Goal: Task Accomplishment & Management: Manage account settings

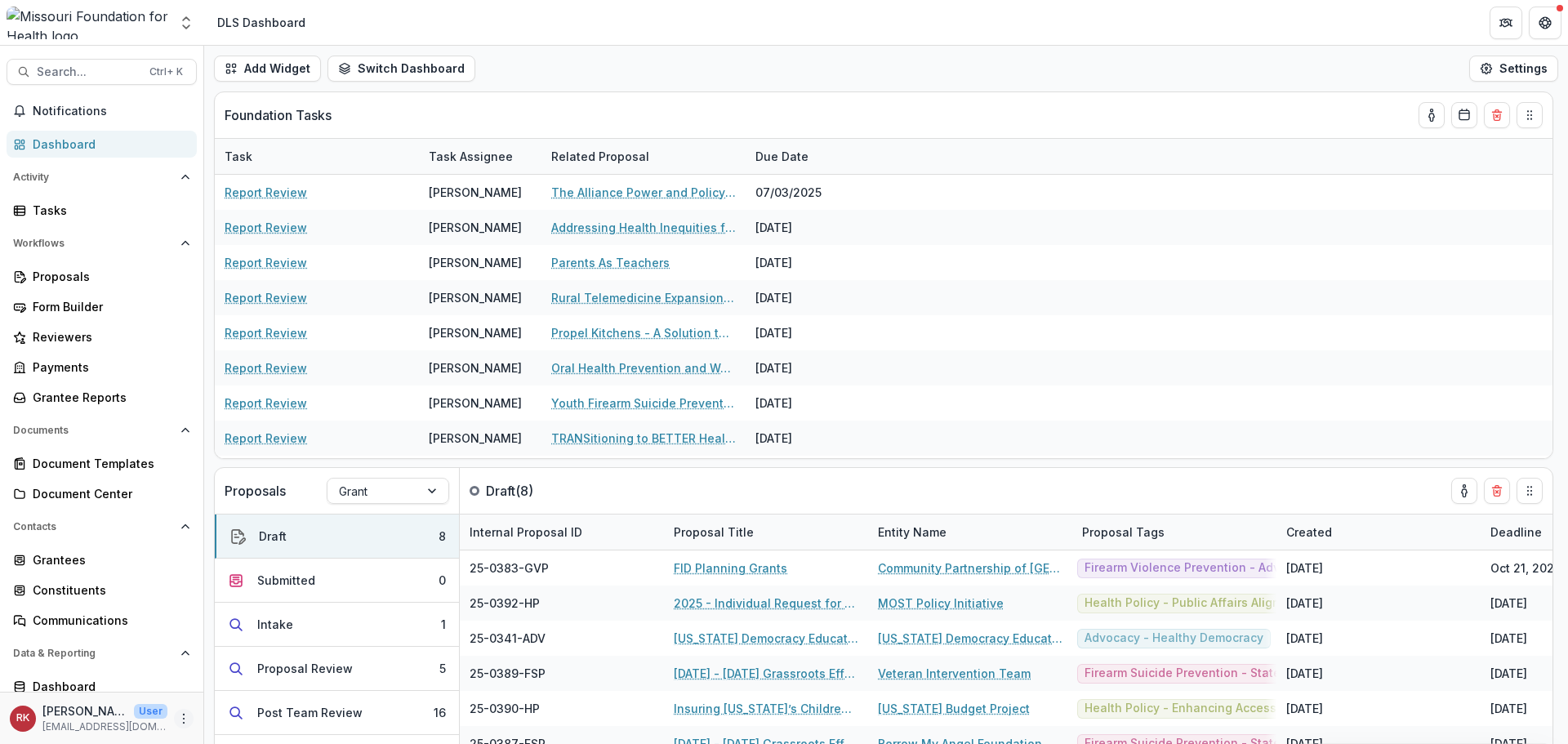
click at [178, 722] on icon "More" at bounding box center [184, 718] width 13 height 13
click at [254, 692] on link "User Settings" at bounding box center [286, 684] width 175 height 27
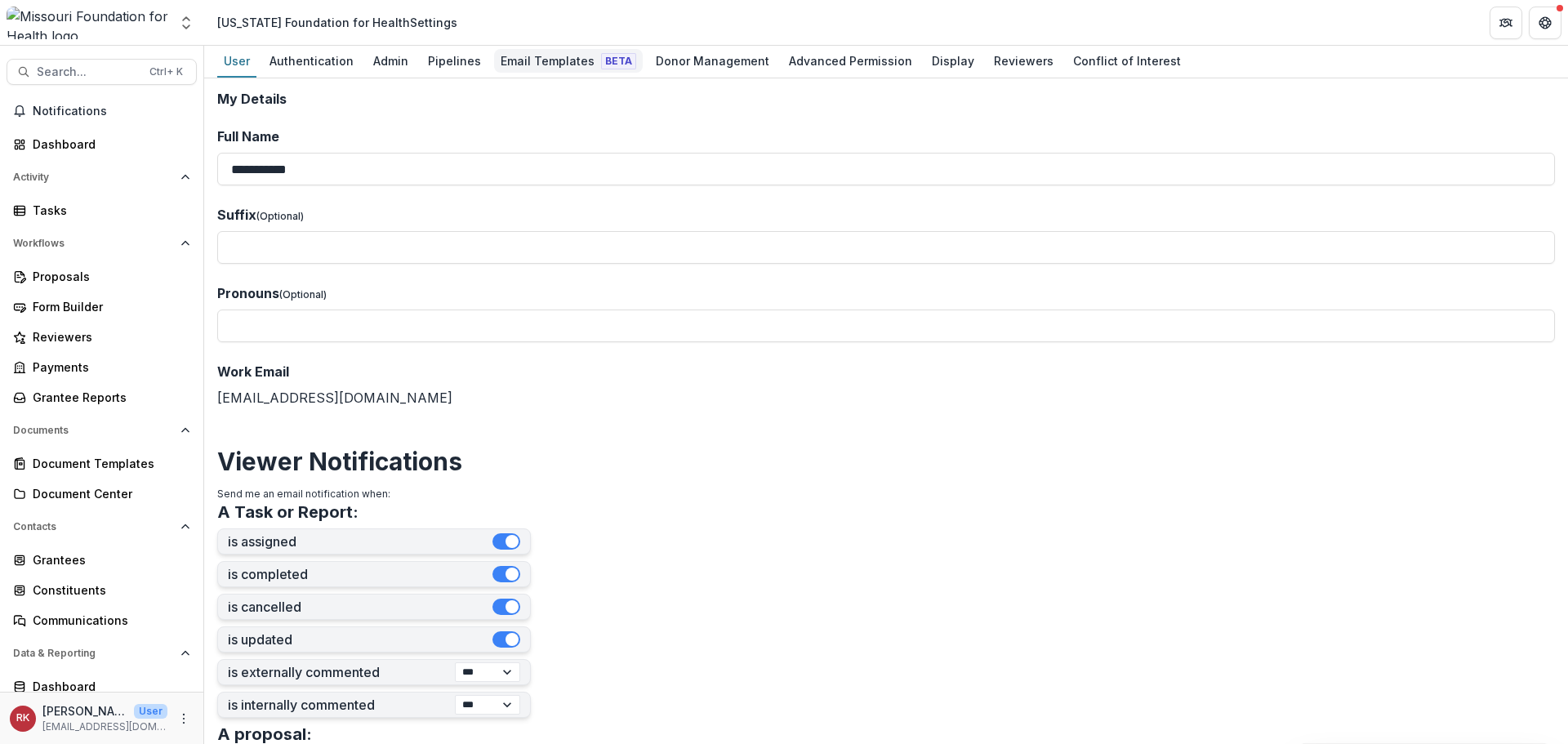
click at [556, 53] on div "Email Templates Beta" at bounding box center [568, 60] width 148 height 24
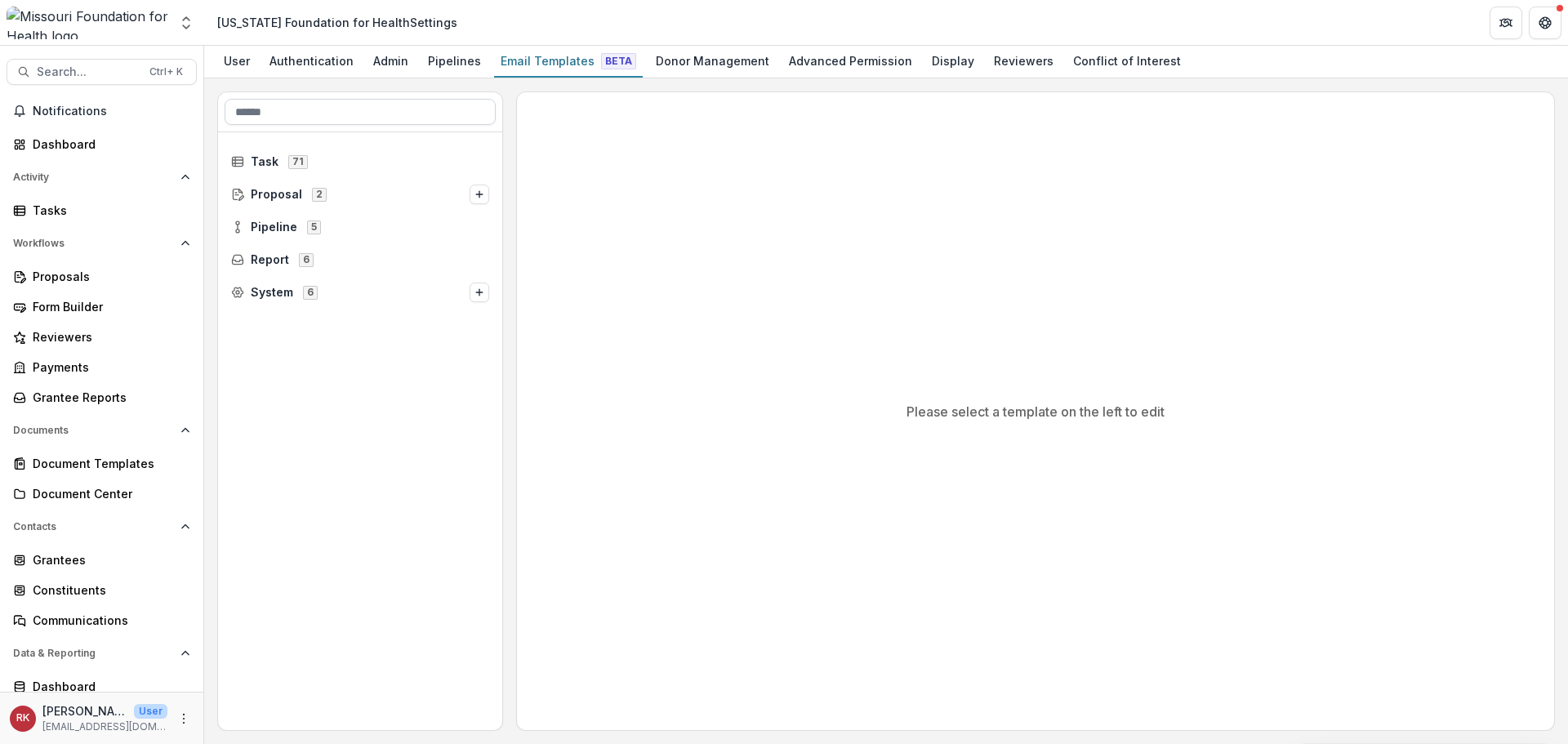
click at [303, 111] on input at bounding box center [360, 111] width 271 height 26
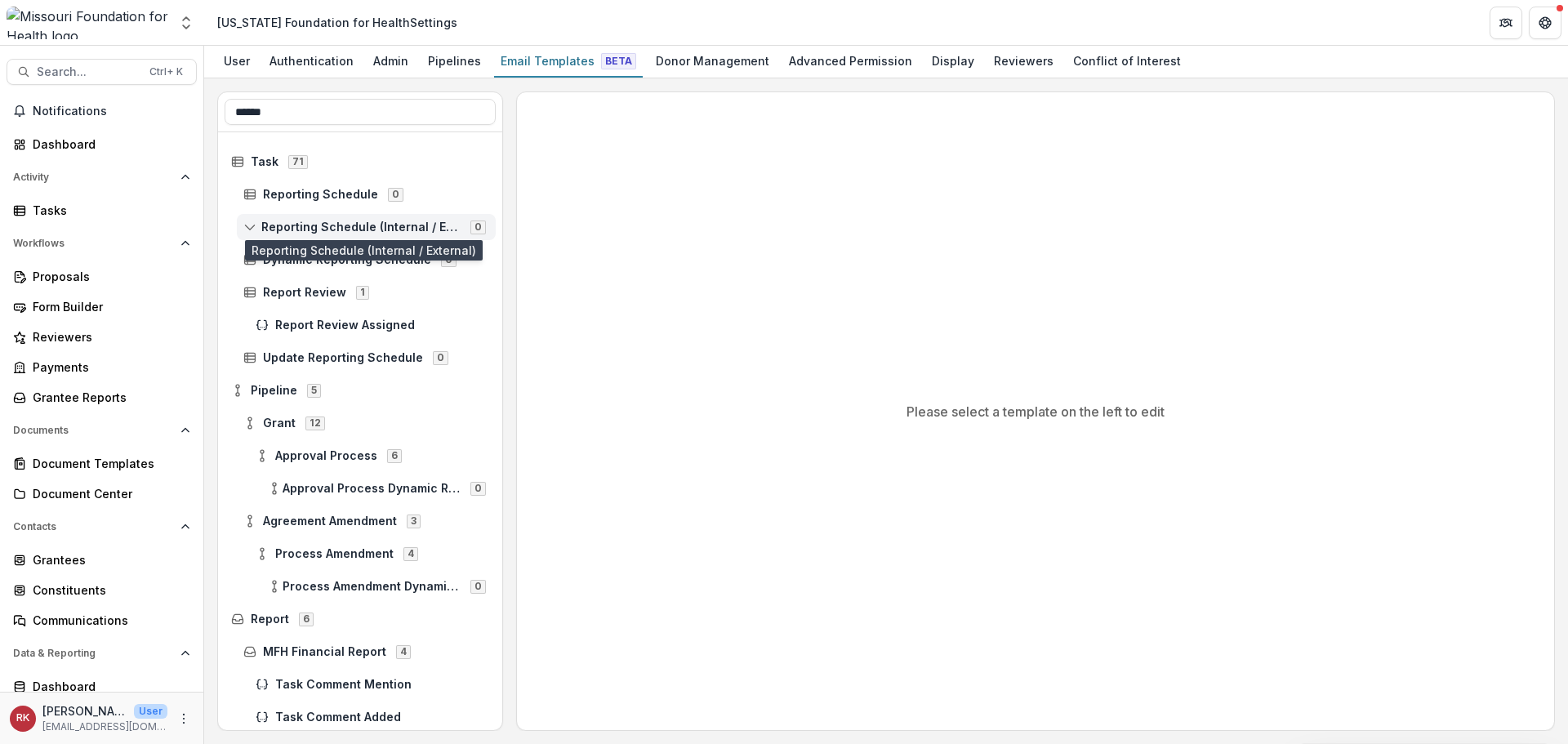
type input "******"
click at [293, 229] on span "Reporting Schedule (Internal / External)" at bounding box center [361, 228] width 199 height 14
click at [273, 230] on span "Reporting Schedule (Internal / External)" at bounding box center [361, 228] width 199 height 14
click at [250, 229] on line at bounding box center [250, 229] width 11 height 0
click at [298, 229] on span "Reporting Schedule (Internal / External)" at bounding box center [361, 228] width 199 height 14
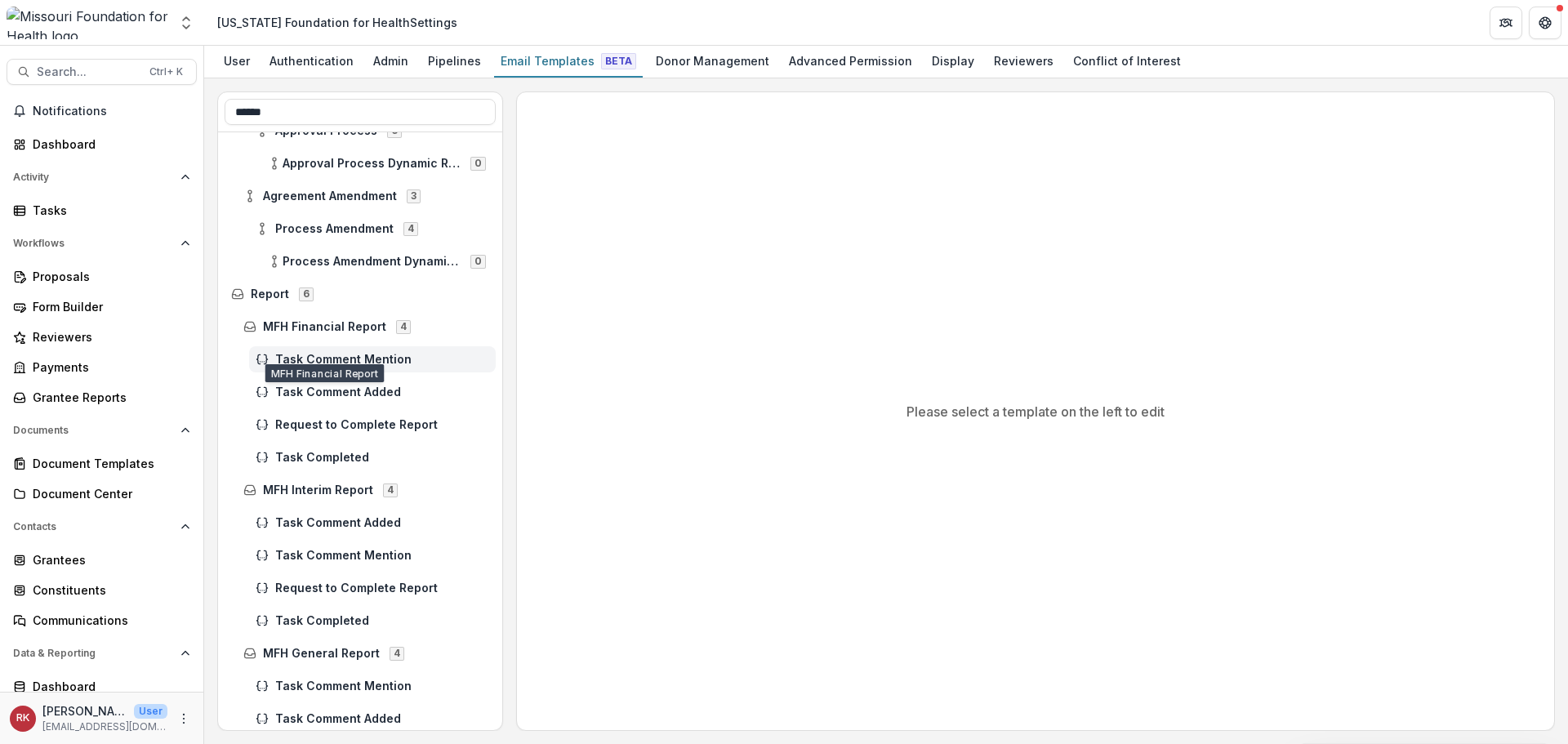
scroll to position [327, 0]
click at [349, 424] on span "Request to Complete Report" at bounding box center [383, 423] width 214 height 14
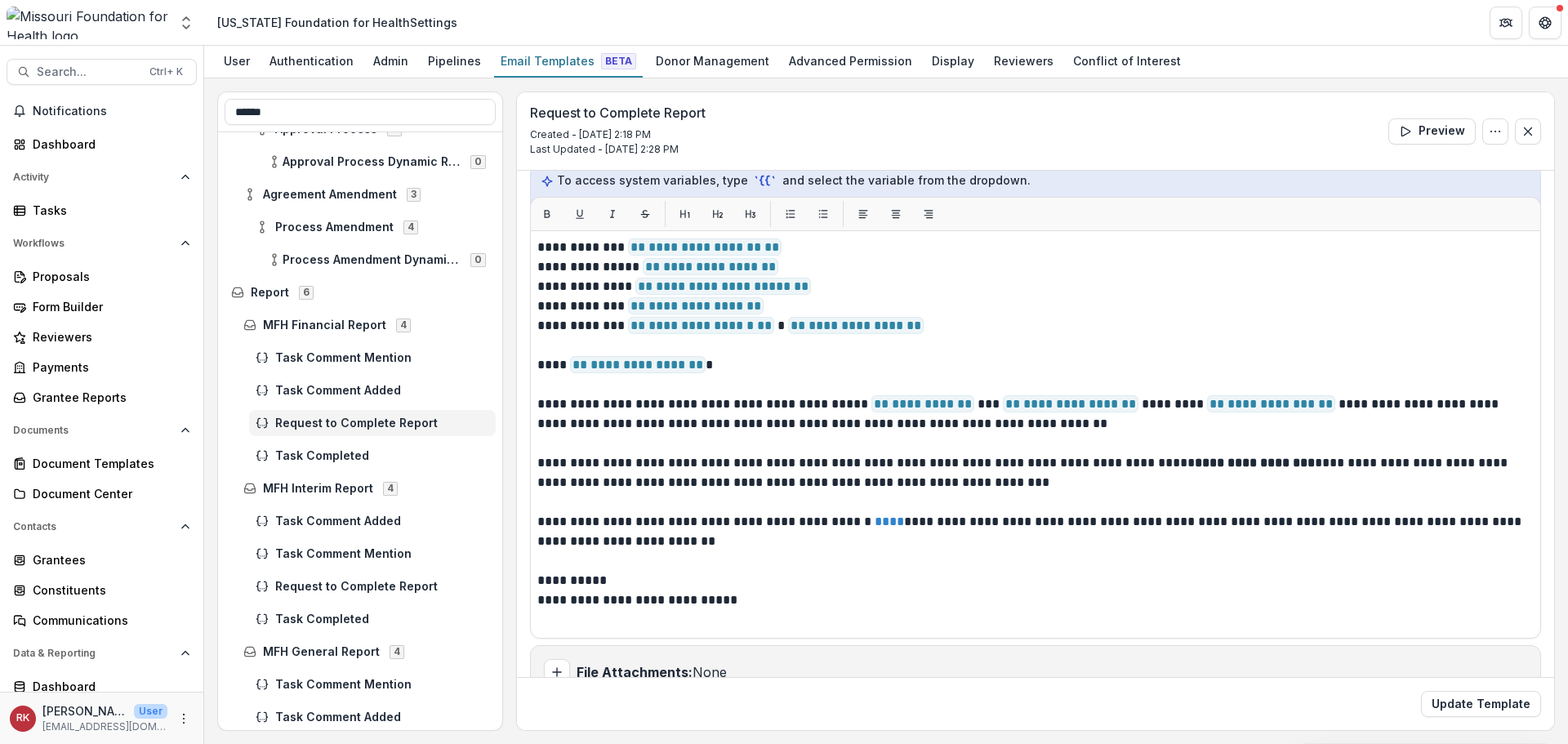
scroll to position [245, 0]
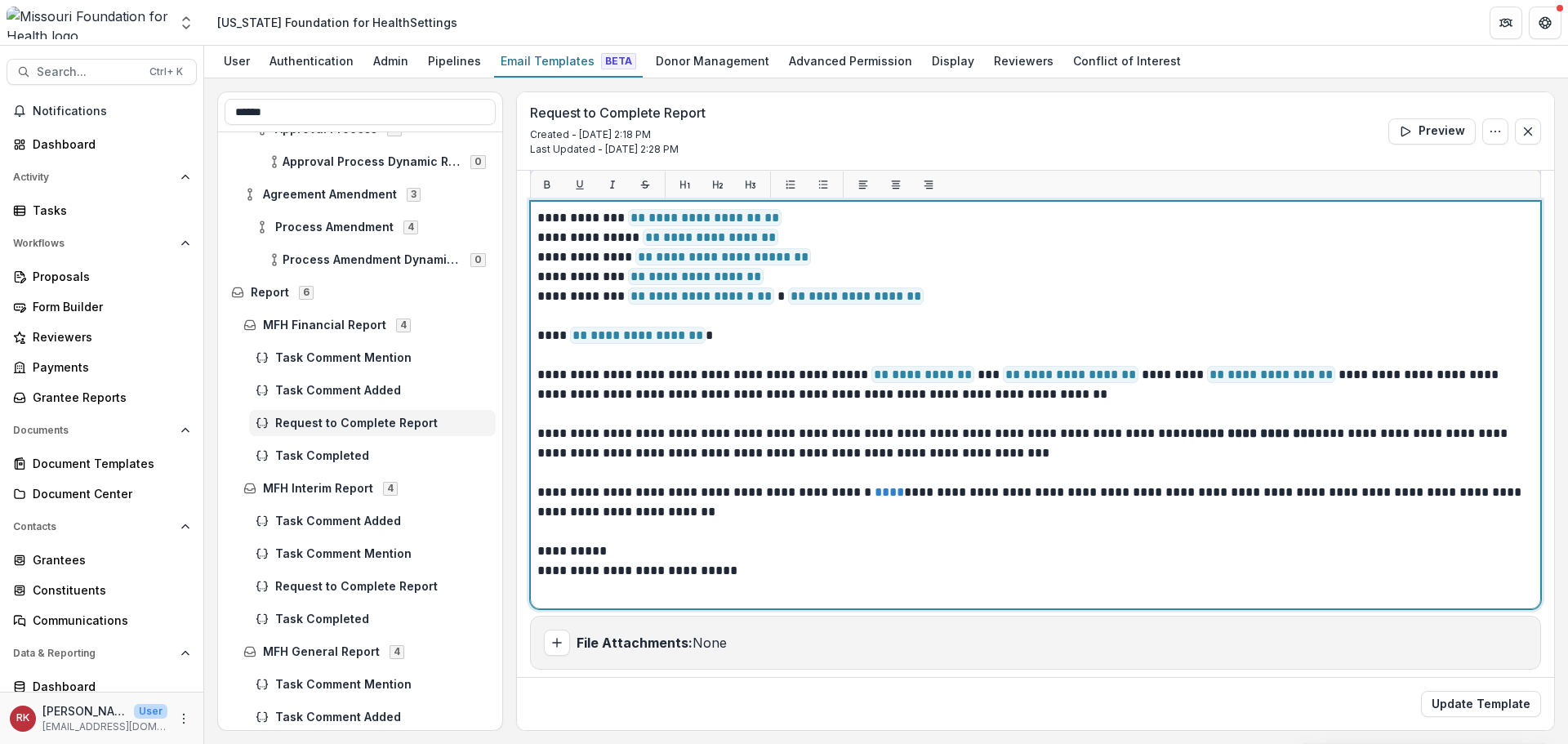
click at [1288, 382] on p "**********" at bounding box center [1033, 384] width 991 height 39
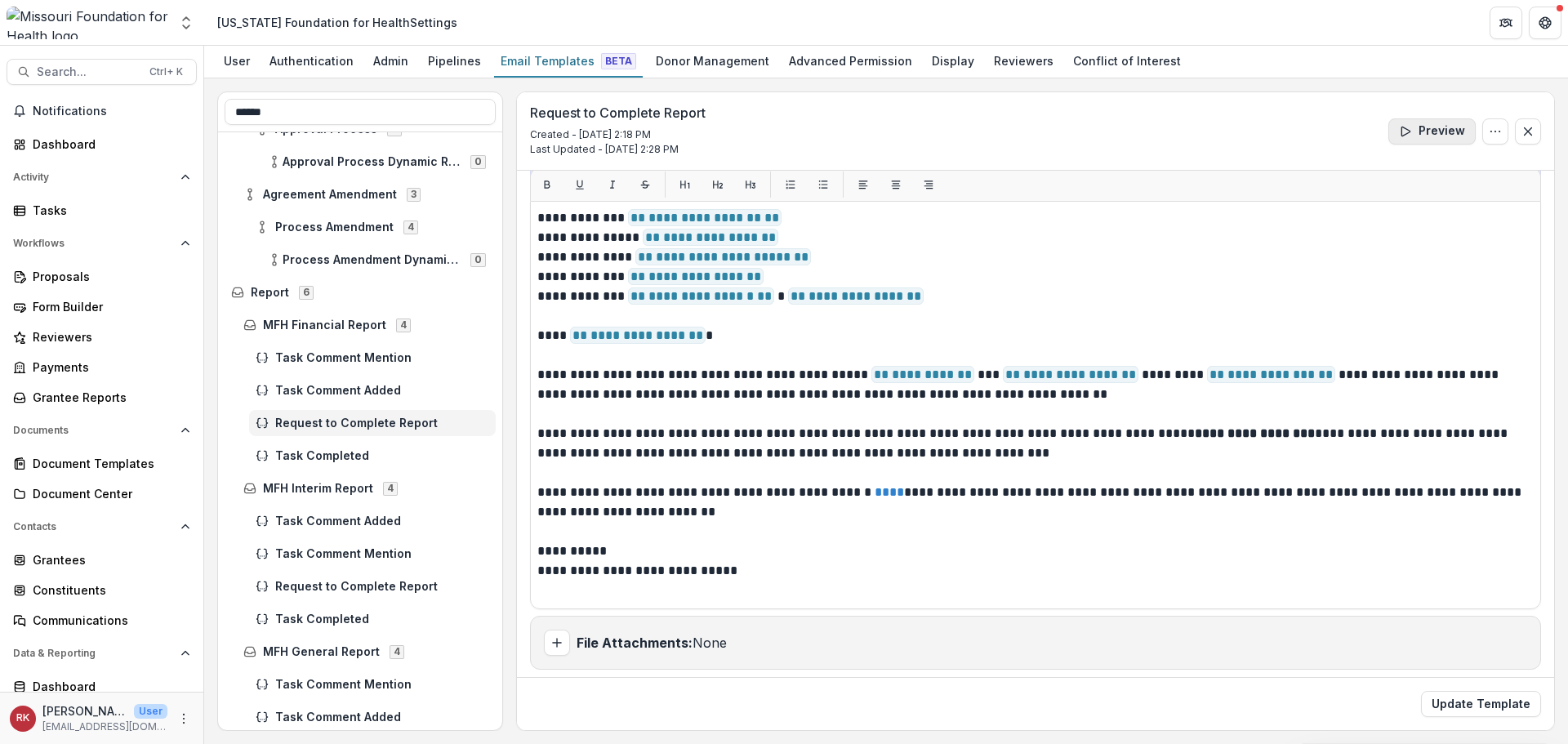
click at [1416, 127] on button "Preview" at bounding box center [1431, 131] width 87 height 26
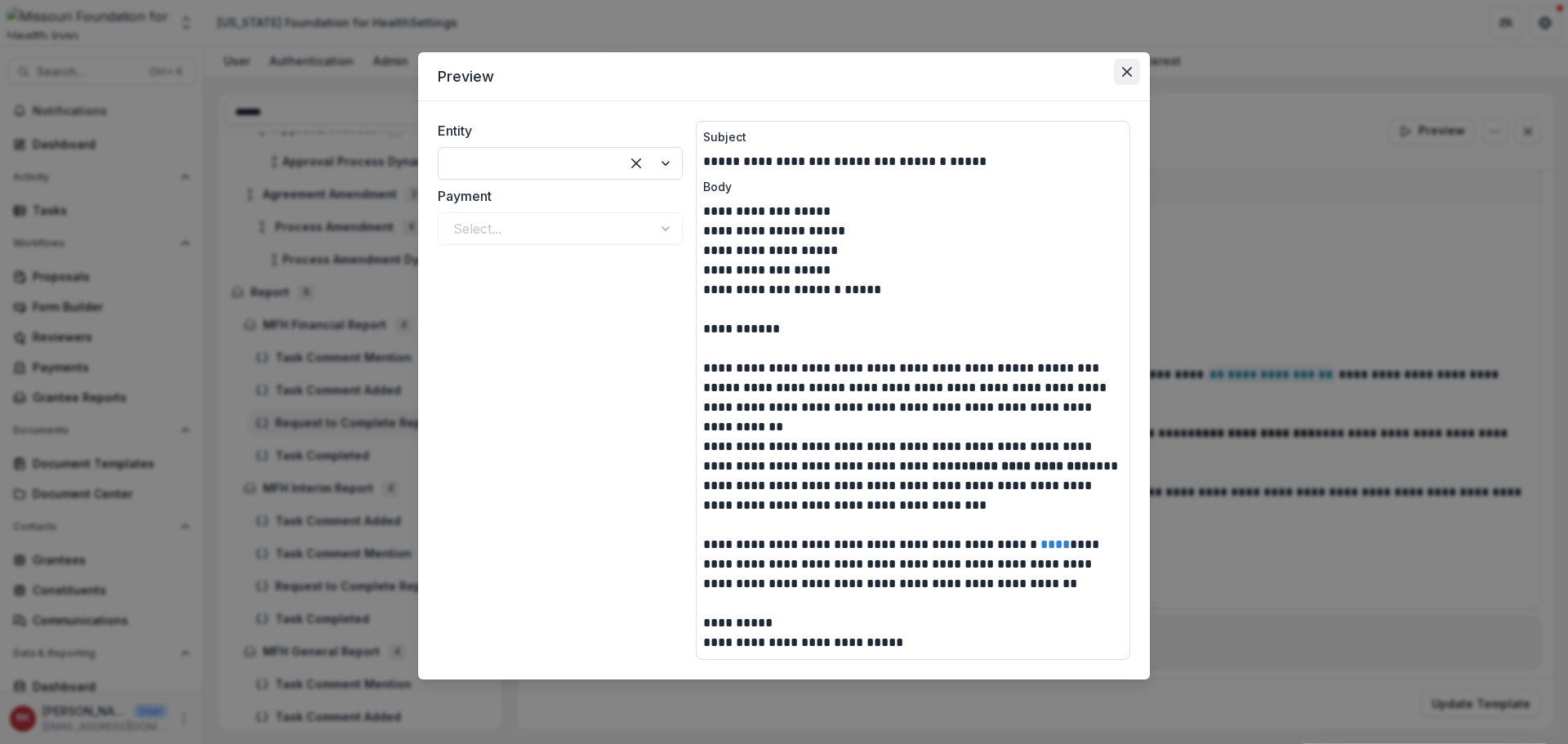
click at [1126, 75] on icon "Close" at bounding box center [1127, 72] width 10 height 10
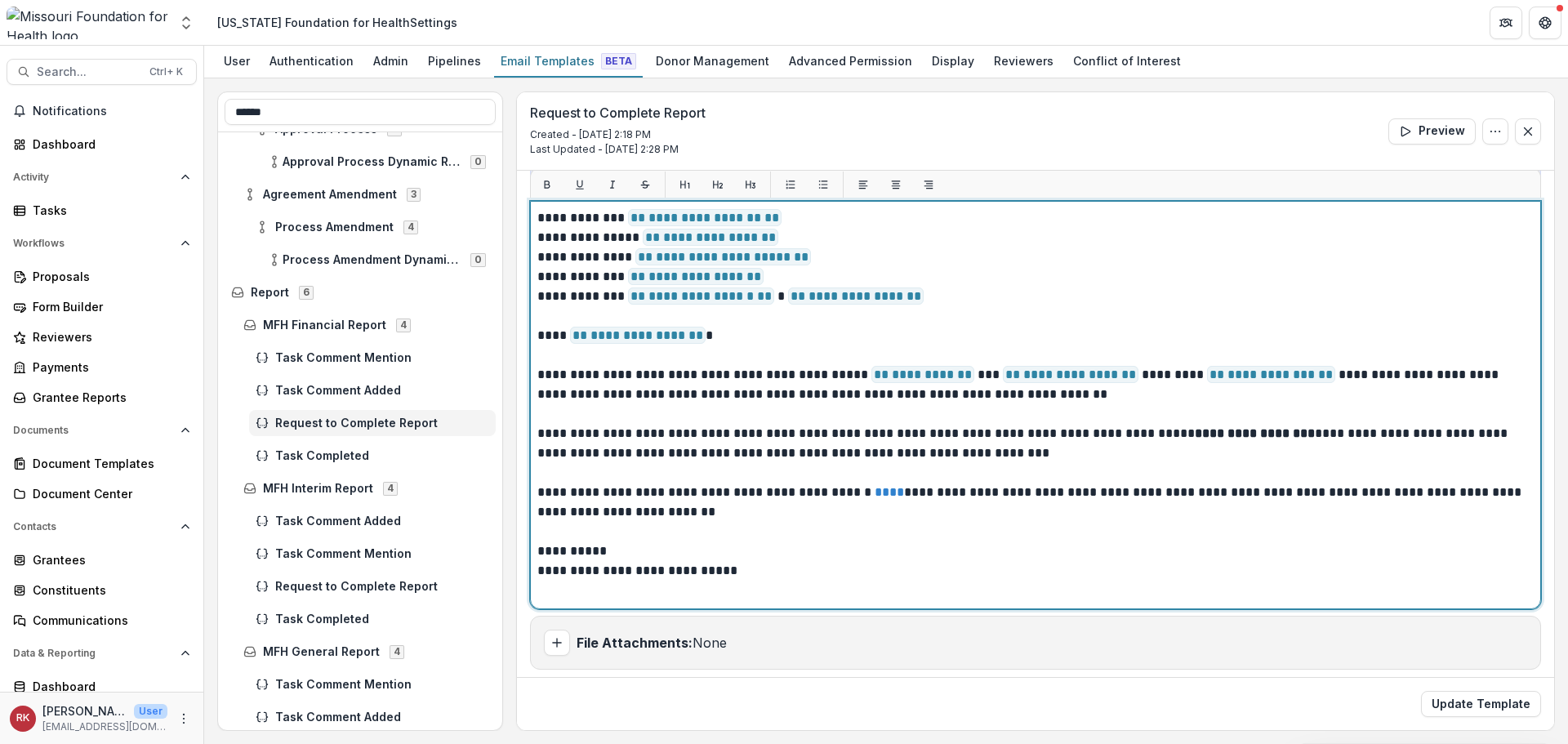
click at [1288, 378] on p "**********" at bounding box center [1033, 384] width 991 height 39
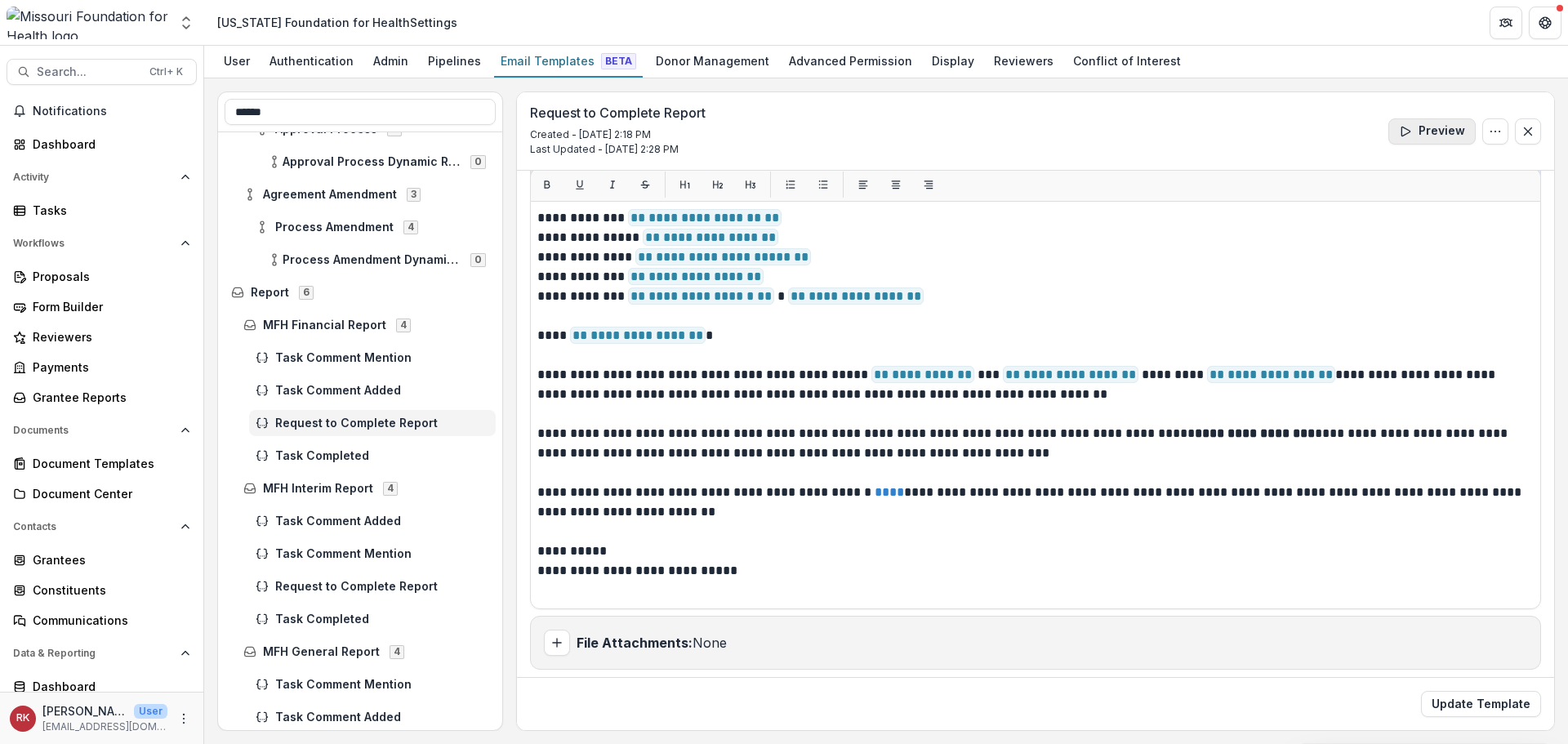
click at [1403, 142] on button "Preview" at bounding box center [1431, 131] width 87 height 26
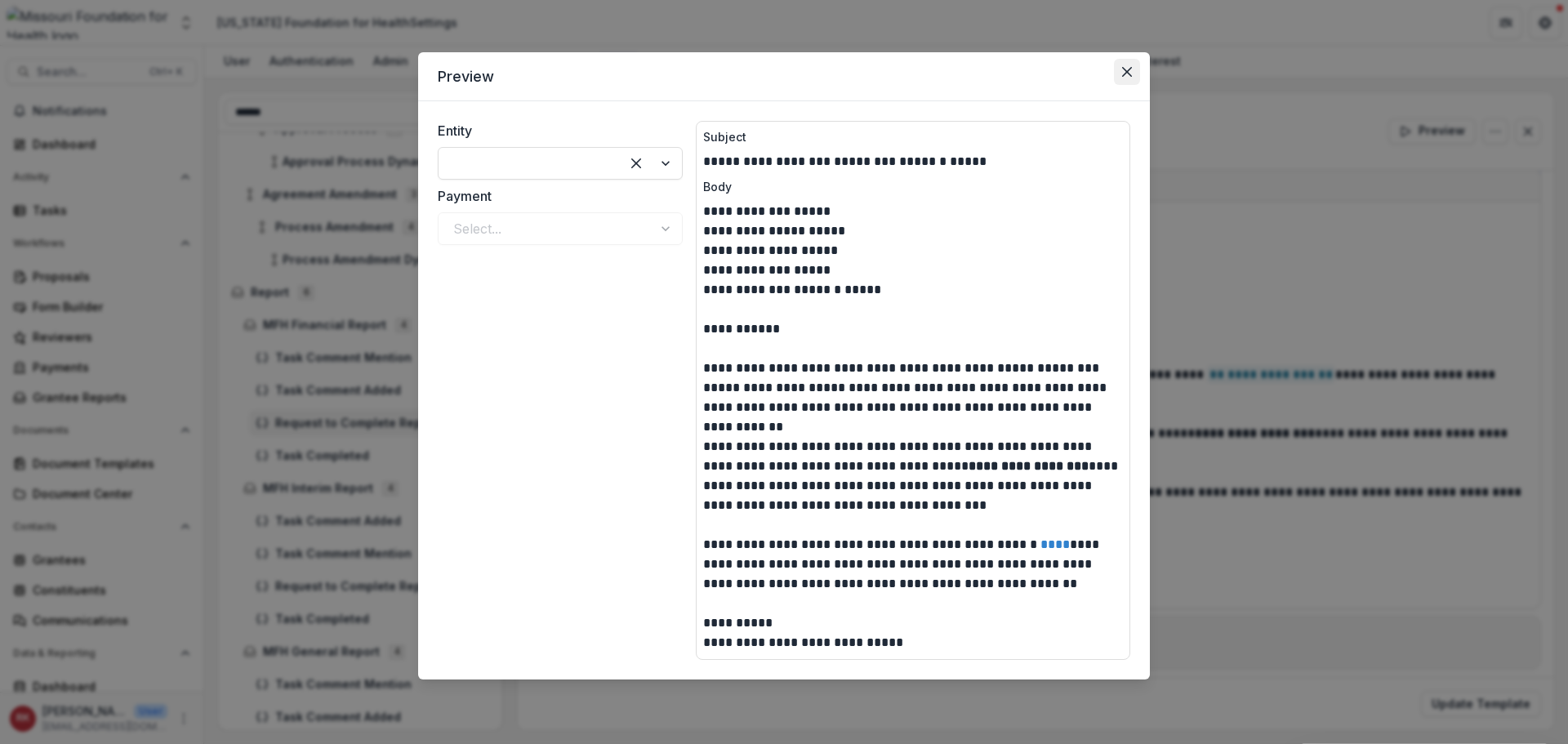
click at [1126, 76] on icon "Close" at bounding box center [1127, 72] width 10 height 10
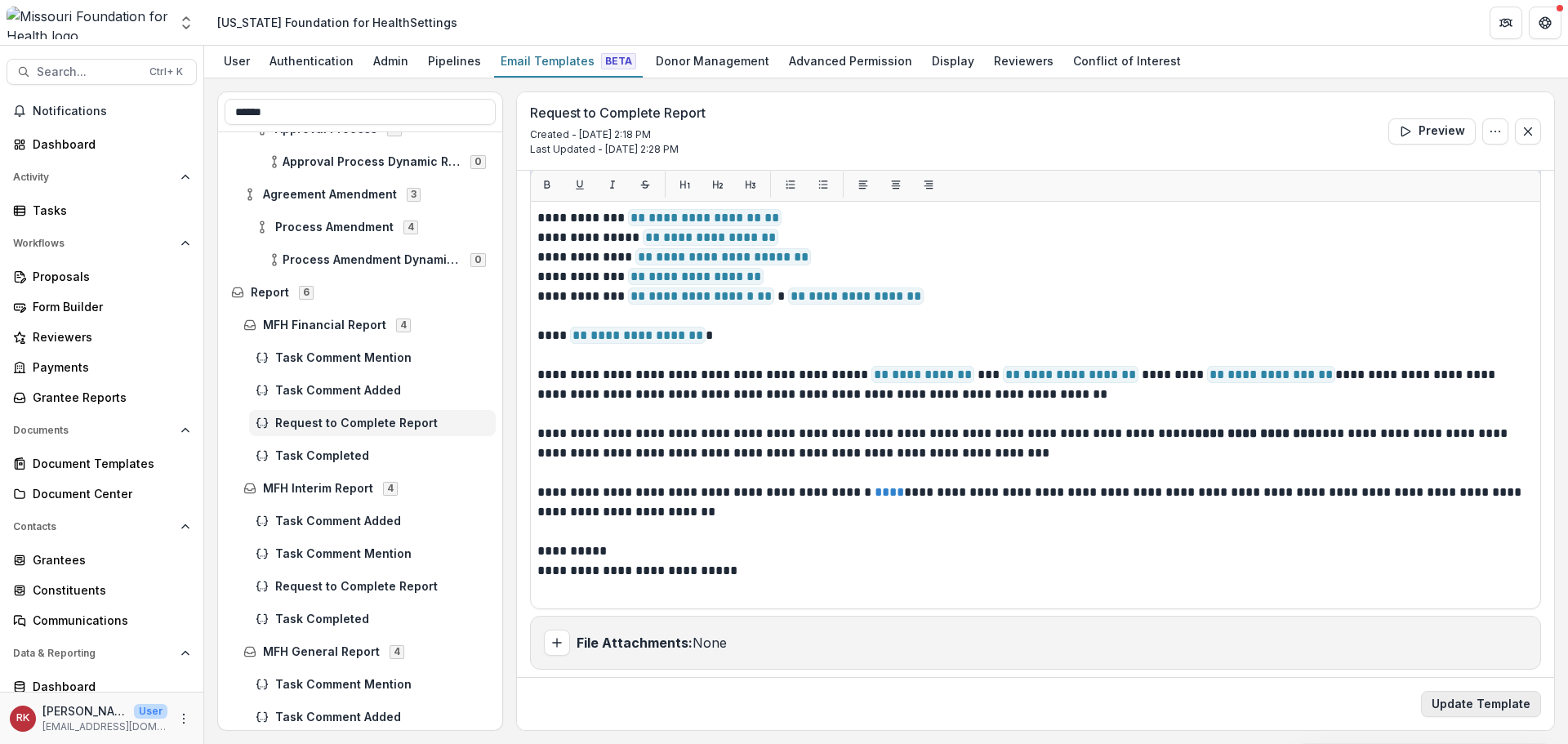
click at [1522, 709] on button "Update Template" at bounding box center [1482, 703] width 121 height 26
click at [413, 592] on span "Request to Complete Report" at bounding box center [383, 586] width 214 height 14
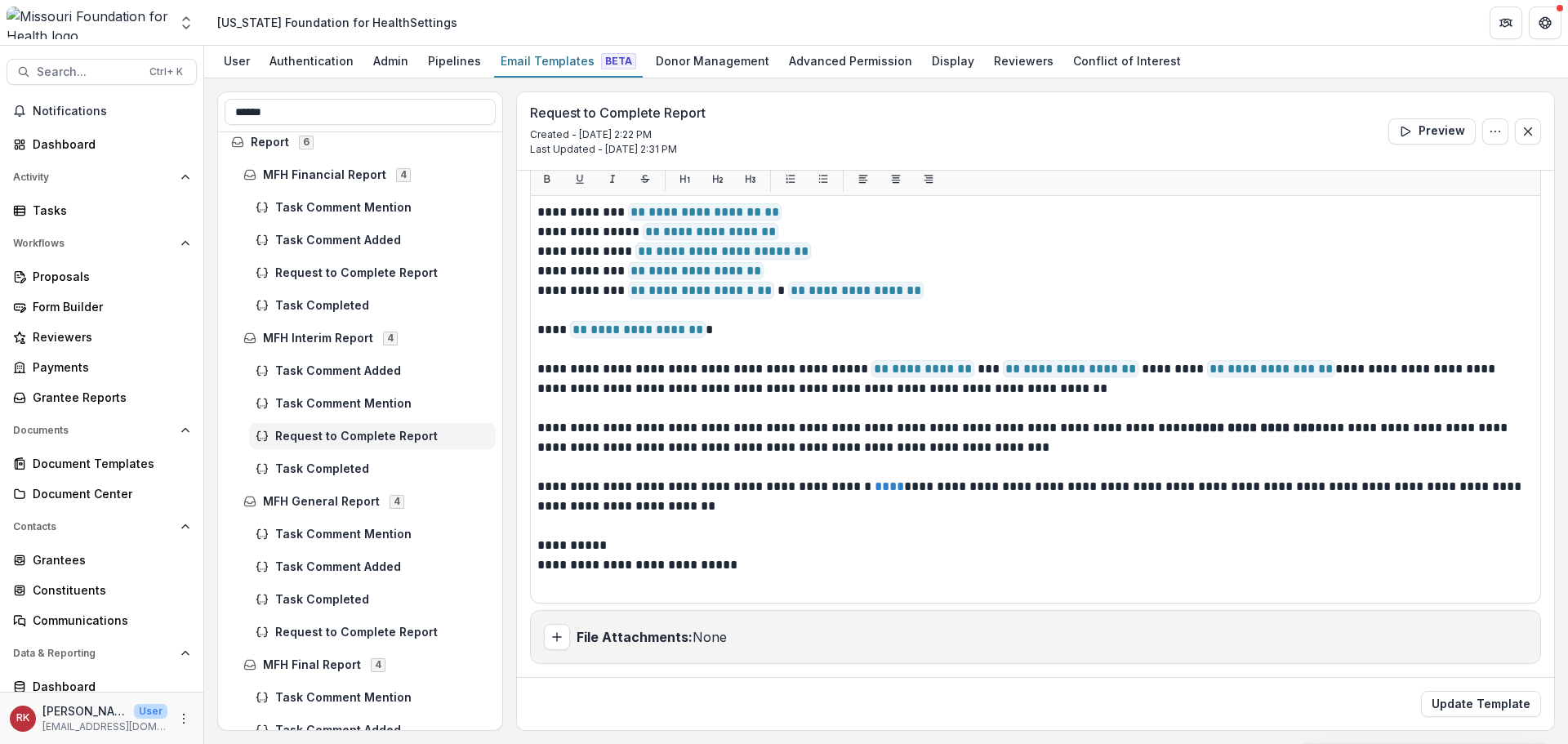
scroll to position [490, 0]
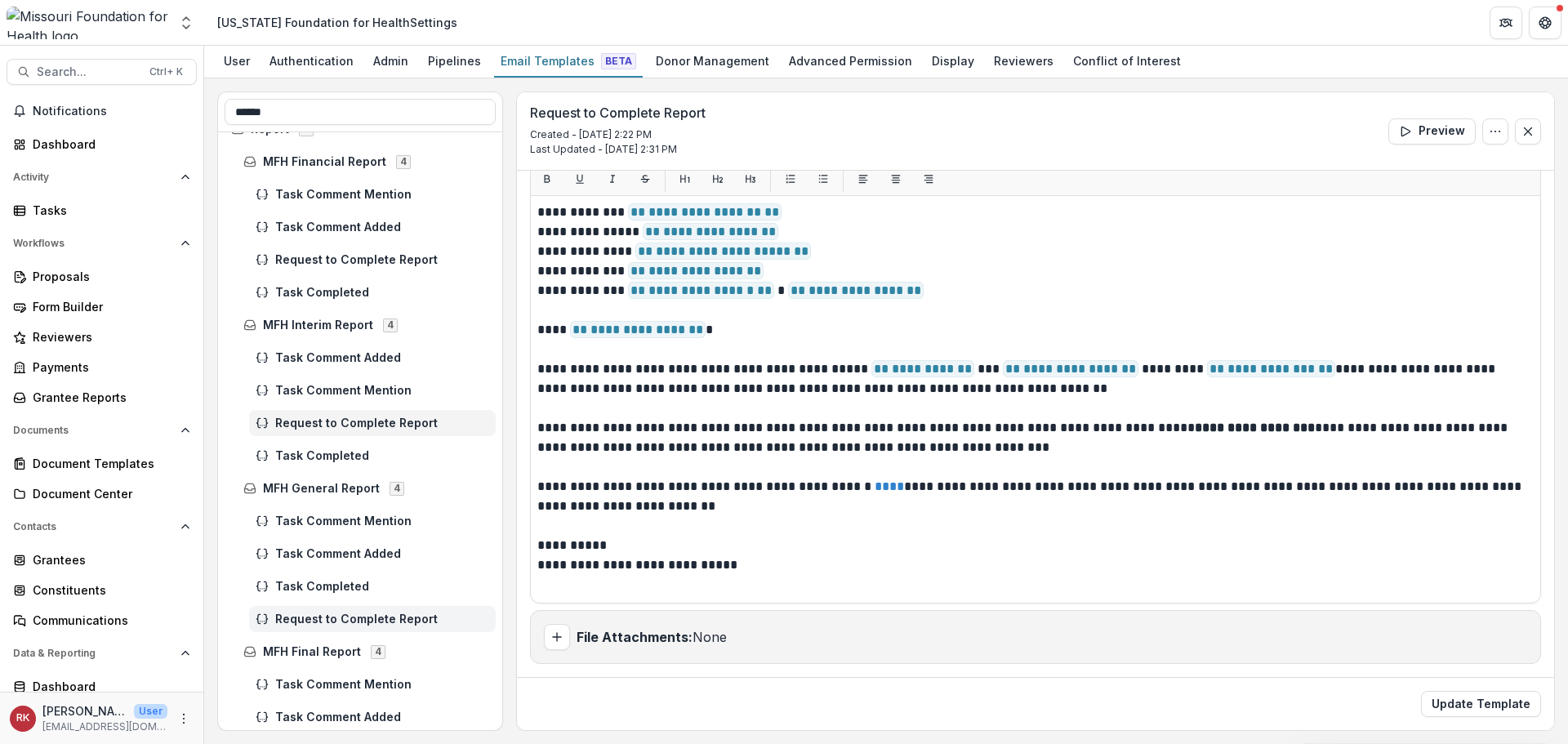
click at [334, 615] on span "Request to Complete Report" at bounding box center [383, 619] width 214 height 14
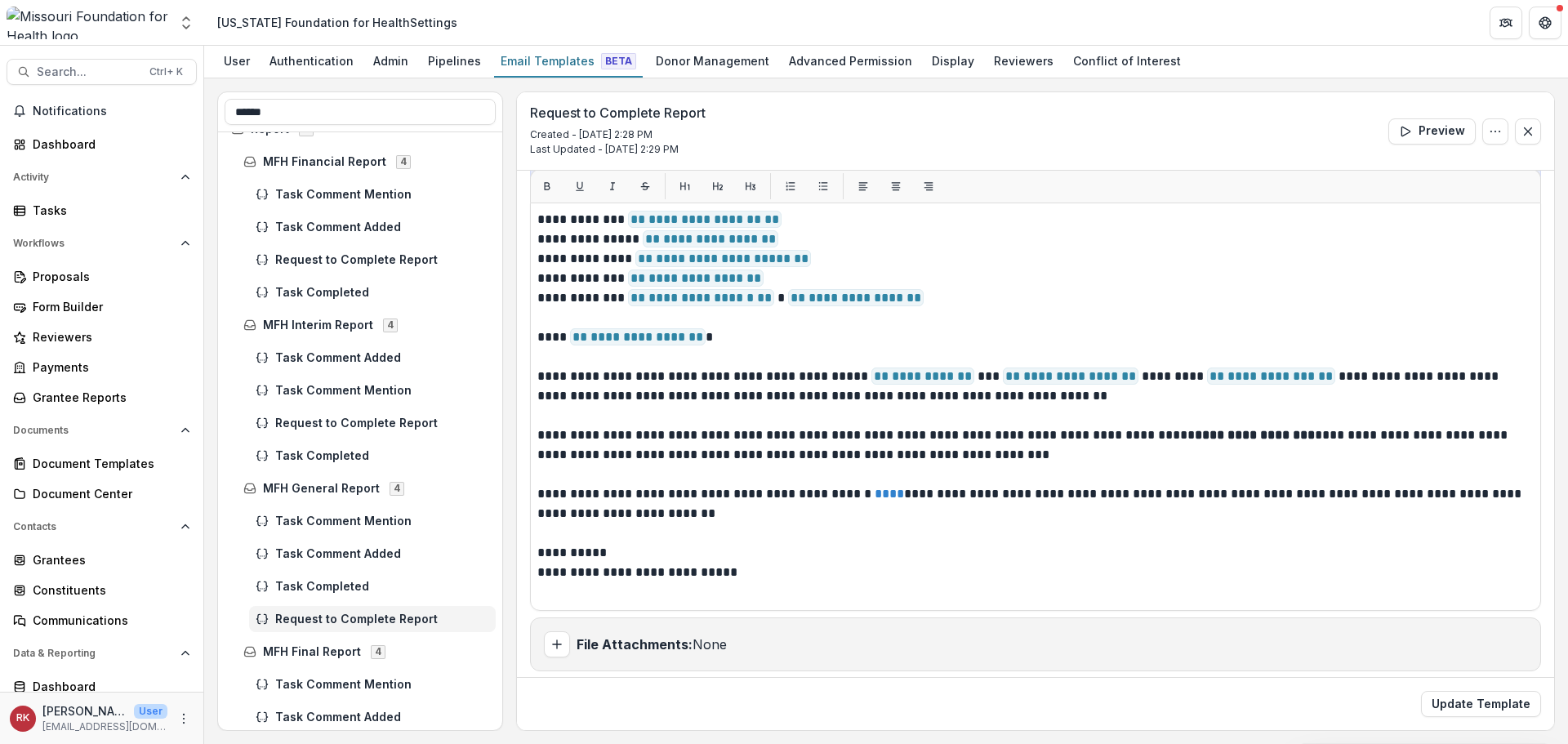
scroll to position [245, 0]
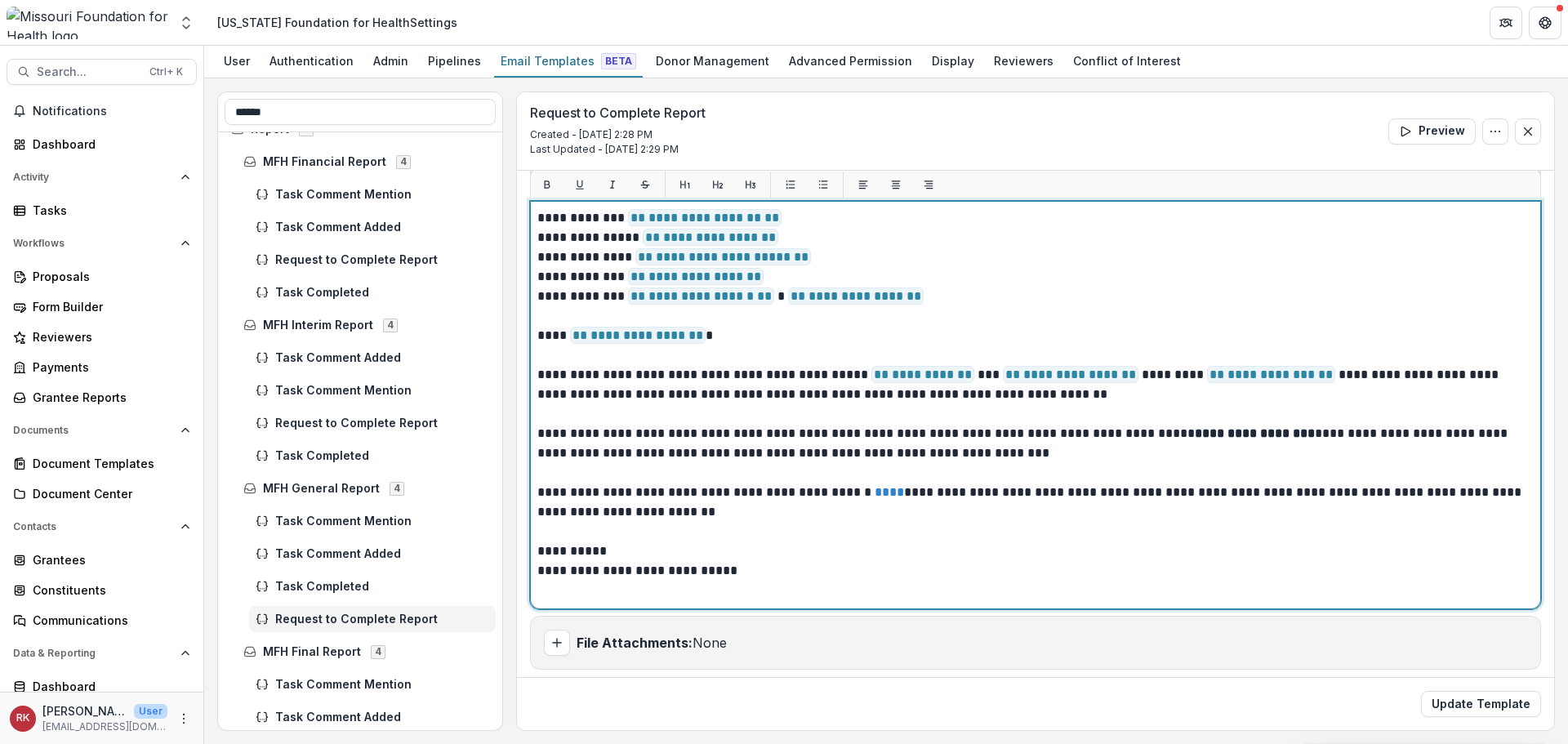
click at [1285, 377] on p "**********" at bounding box center [1033, 384] width 991 height 39
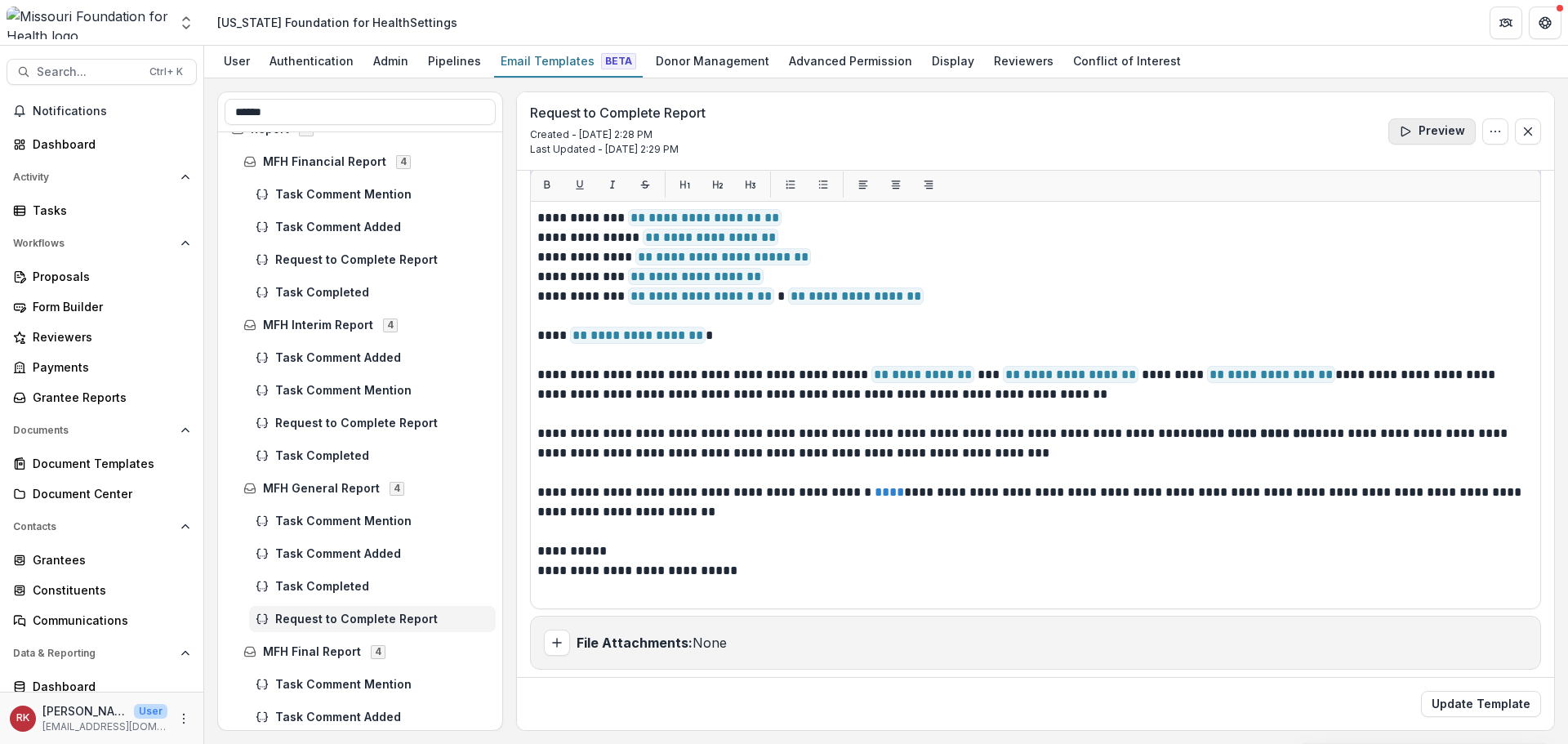
click at [1419, 122] on button "Preview" at bounding box center [1431, 131] width 87 height 26
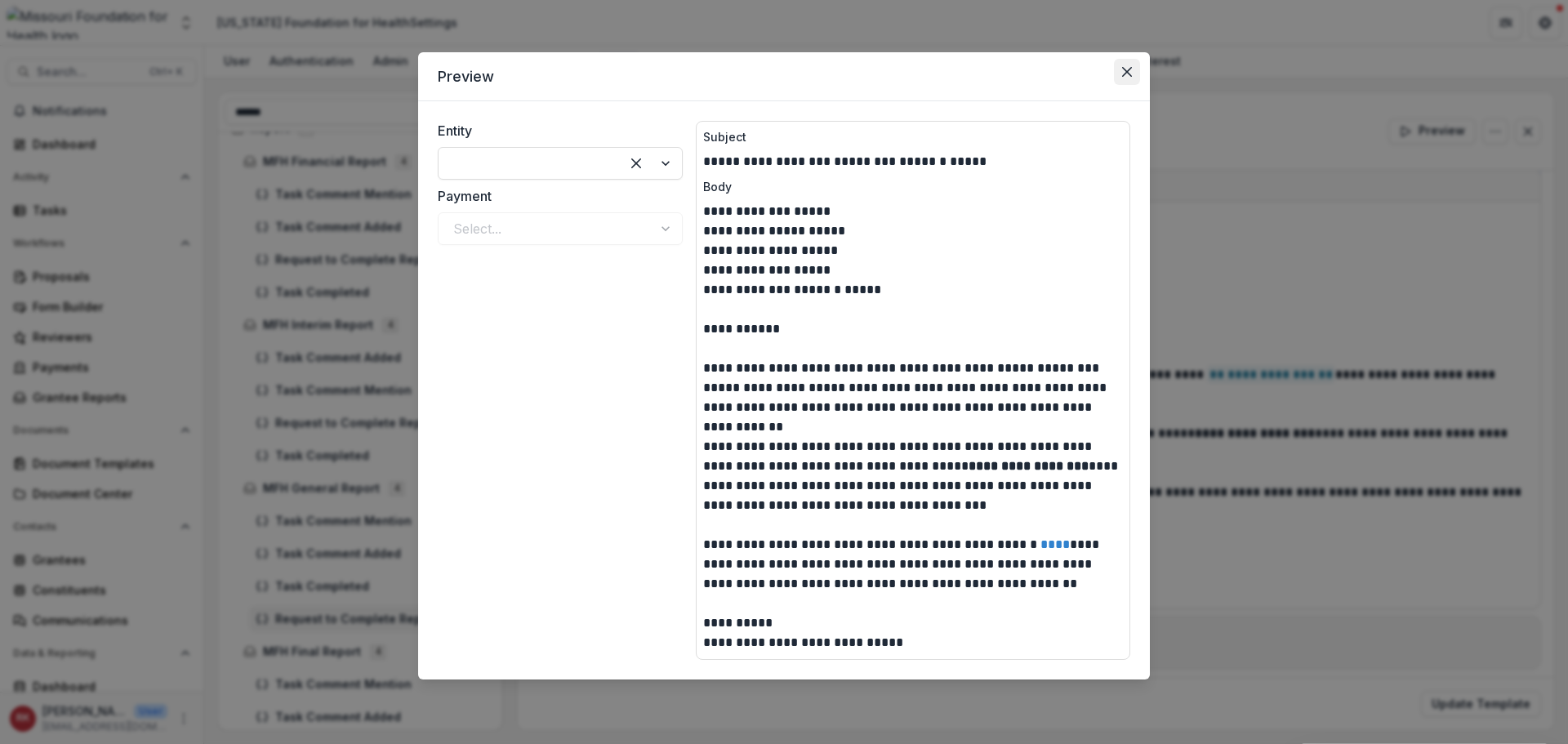
click at [1131, 73] on icon "Close" at bounding box center [1127, 72] width 10 height 10
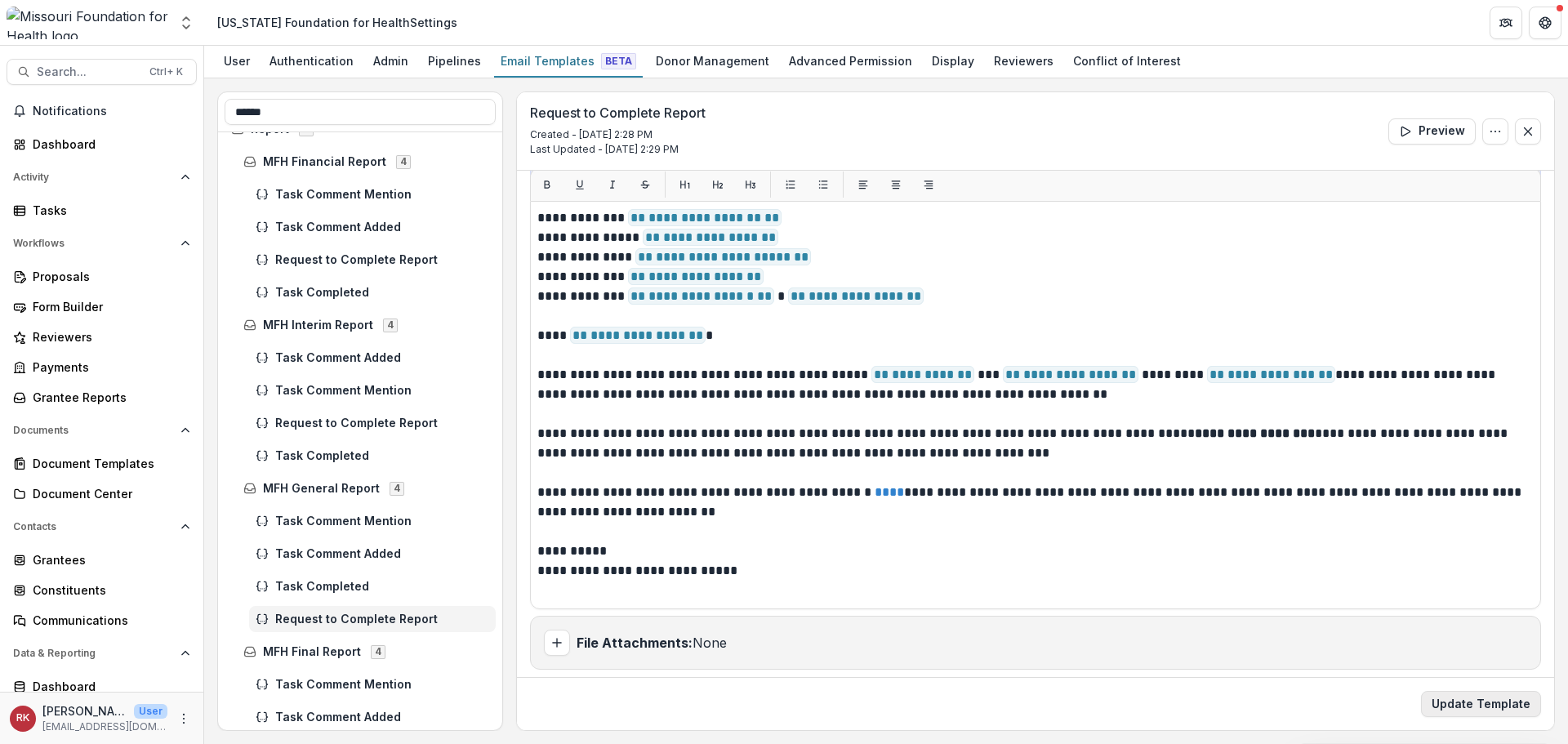
click at [1466, 709] on button "Update Template" at bounding box center [1482, 703] width 121 height 26
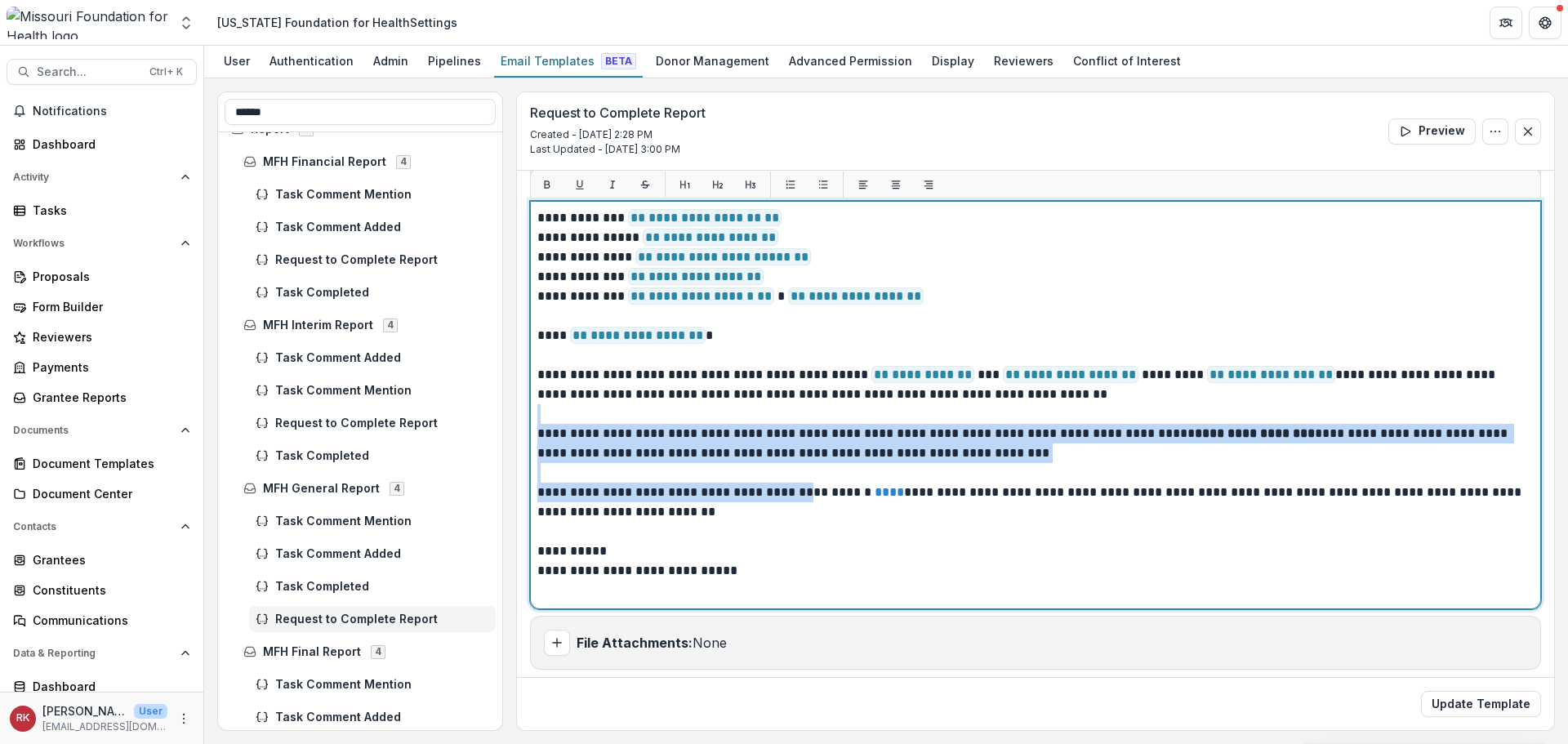
drag, startPoint x: 625, startPoint y: 422, endPoint x: 799, endPoint y: 491, distance: 187.2
click at [799, 491] on div "**********" at bounding box center [1036, 405] width 997 height 394
click at [726, 442] on p "**********" at bounding box center [1033, 443] width 991 height 39
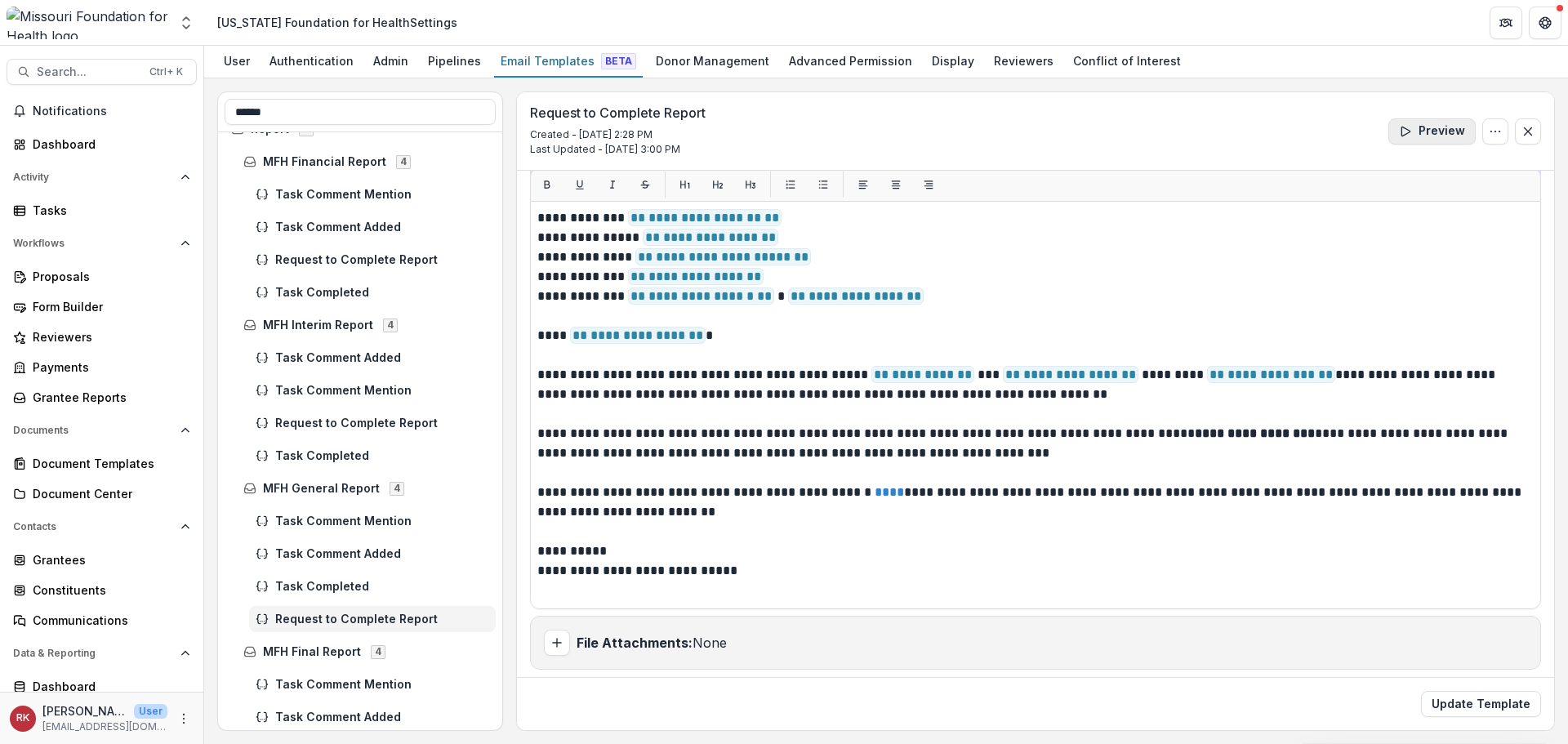
click at [1422, 121] on button "Preview" at bounding box center [1431, 131] width 87 height 26
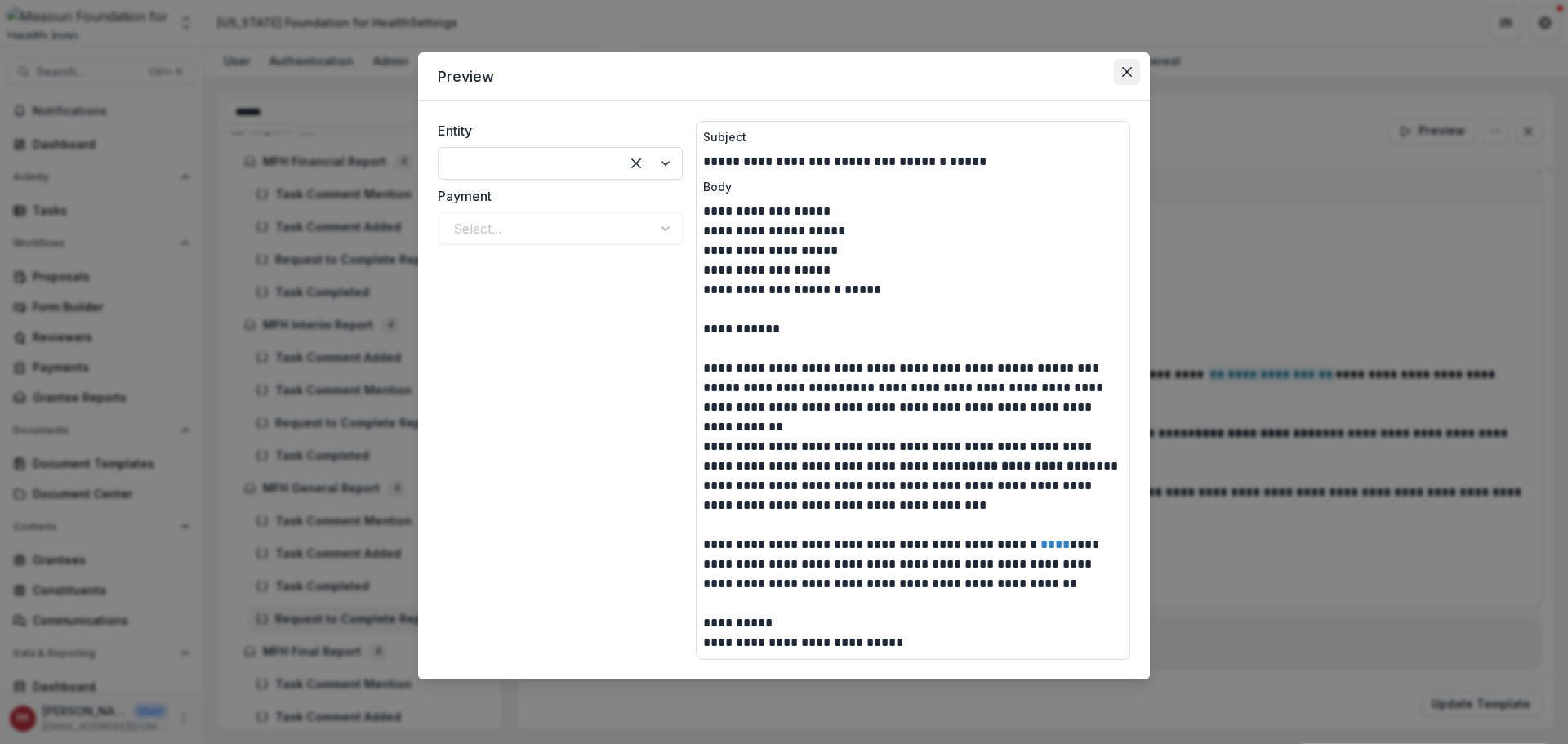
click at [1125, 67] on icon "Close" at bounding box center [1127, 72] width 10 height 10
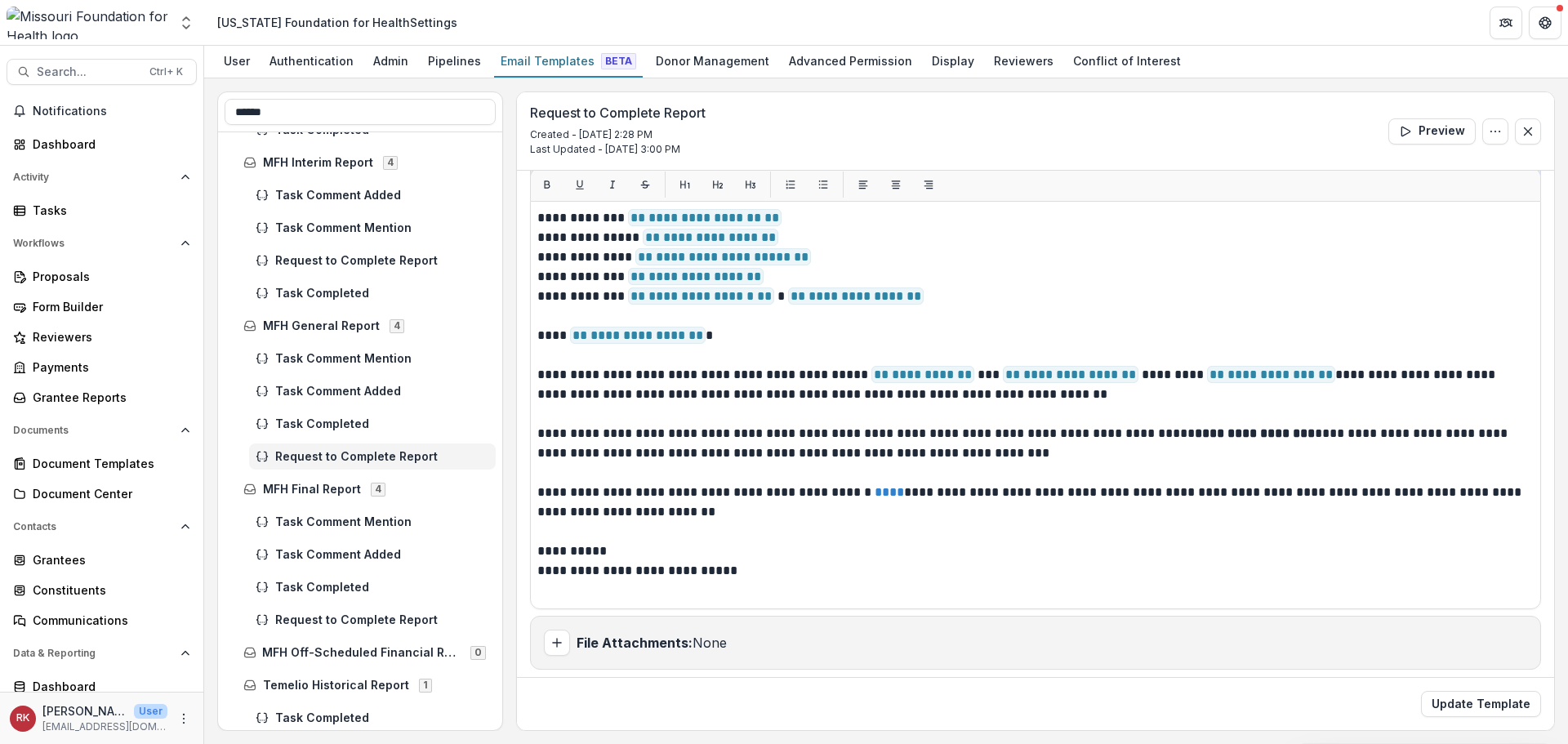
scroll to position [656, 0]
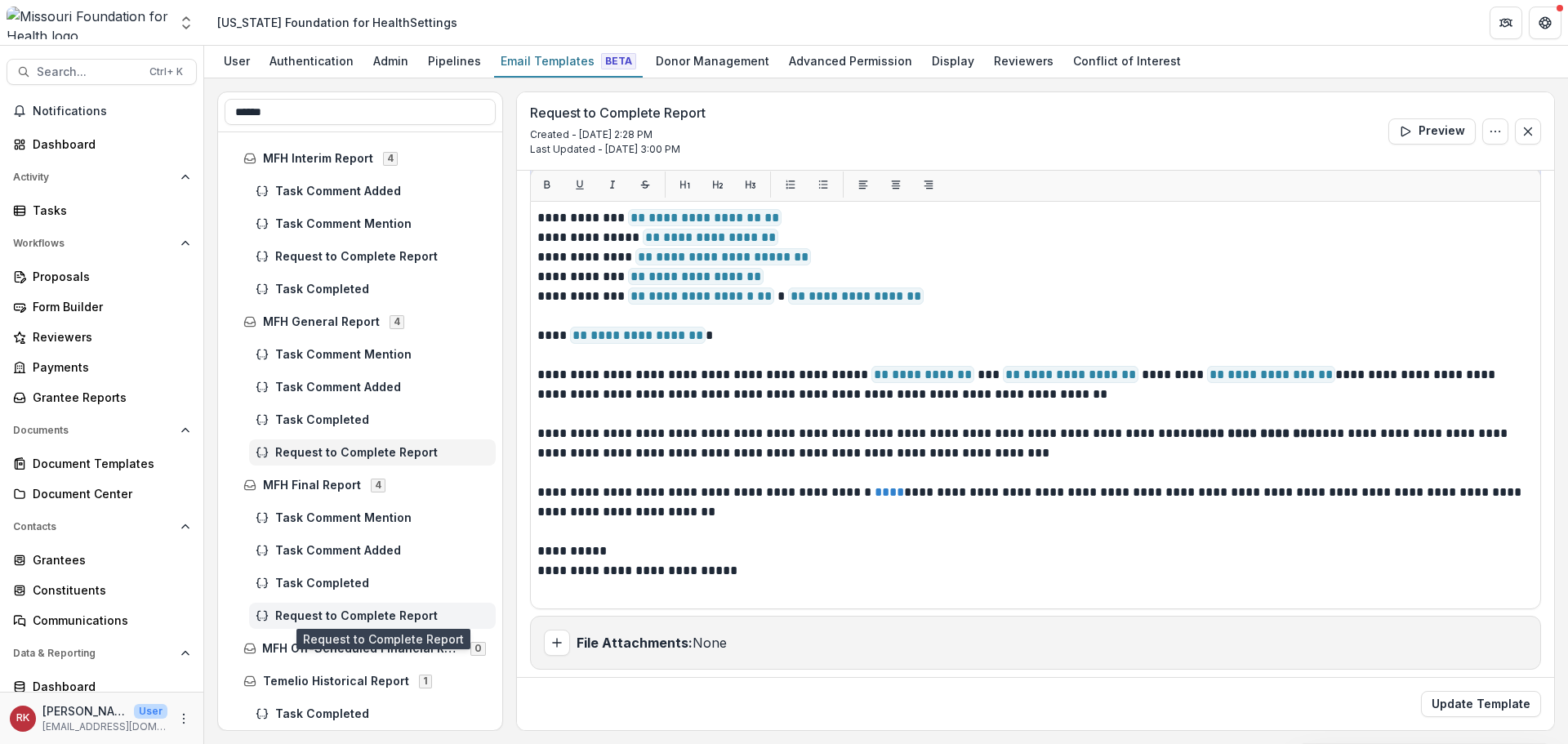
click at [332, 615] on span "Request to Complete Report" at bounding box center [383, 616] width 214 height 14
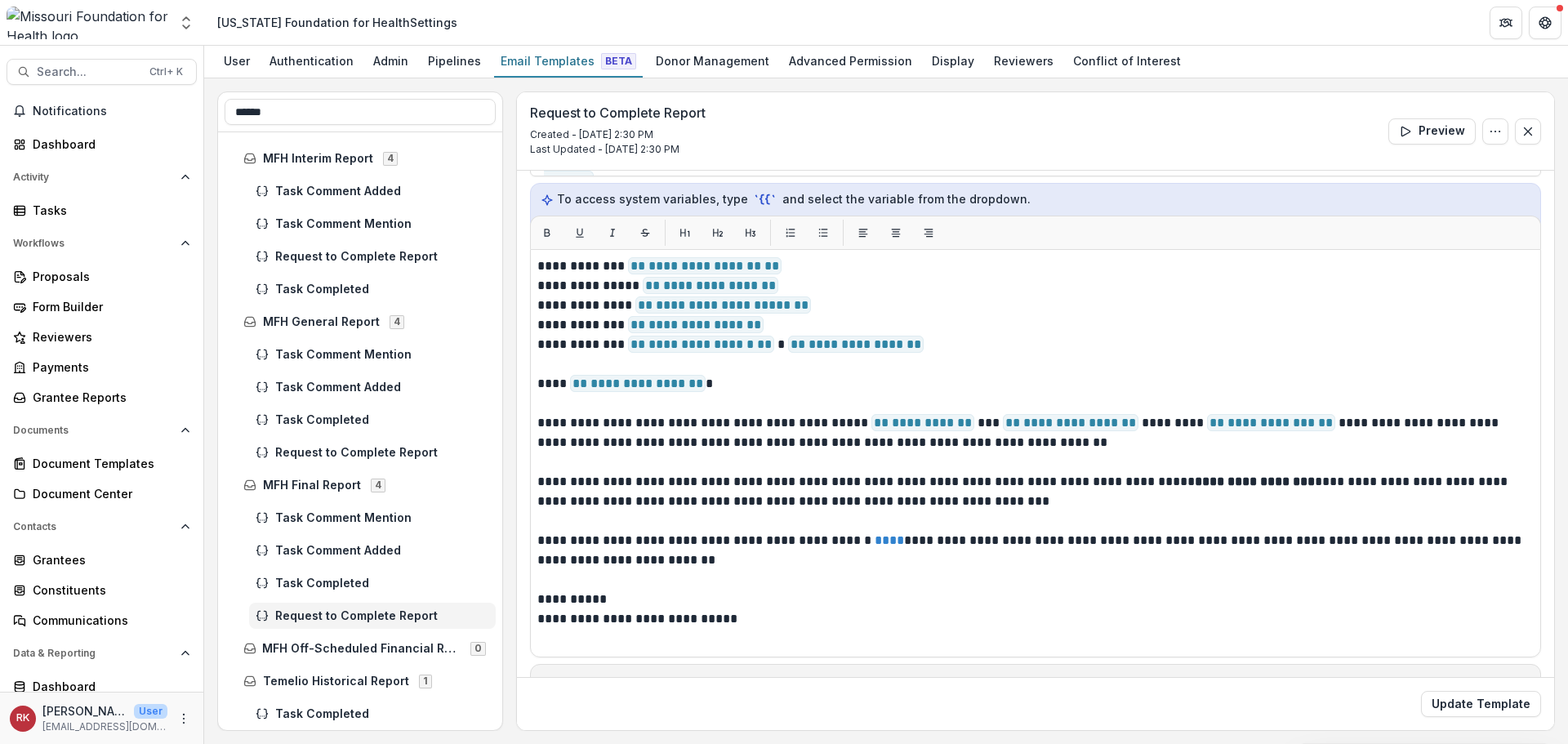
scroll to position [245, 0]
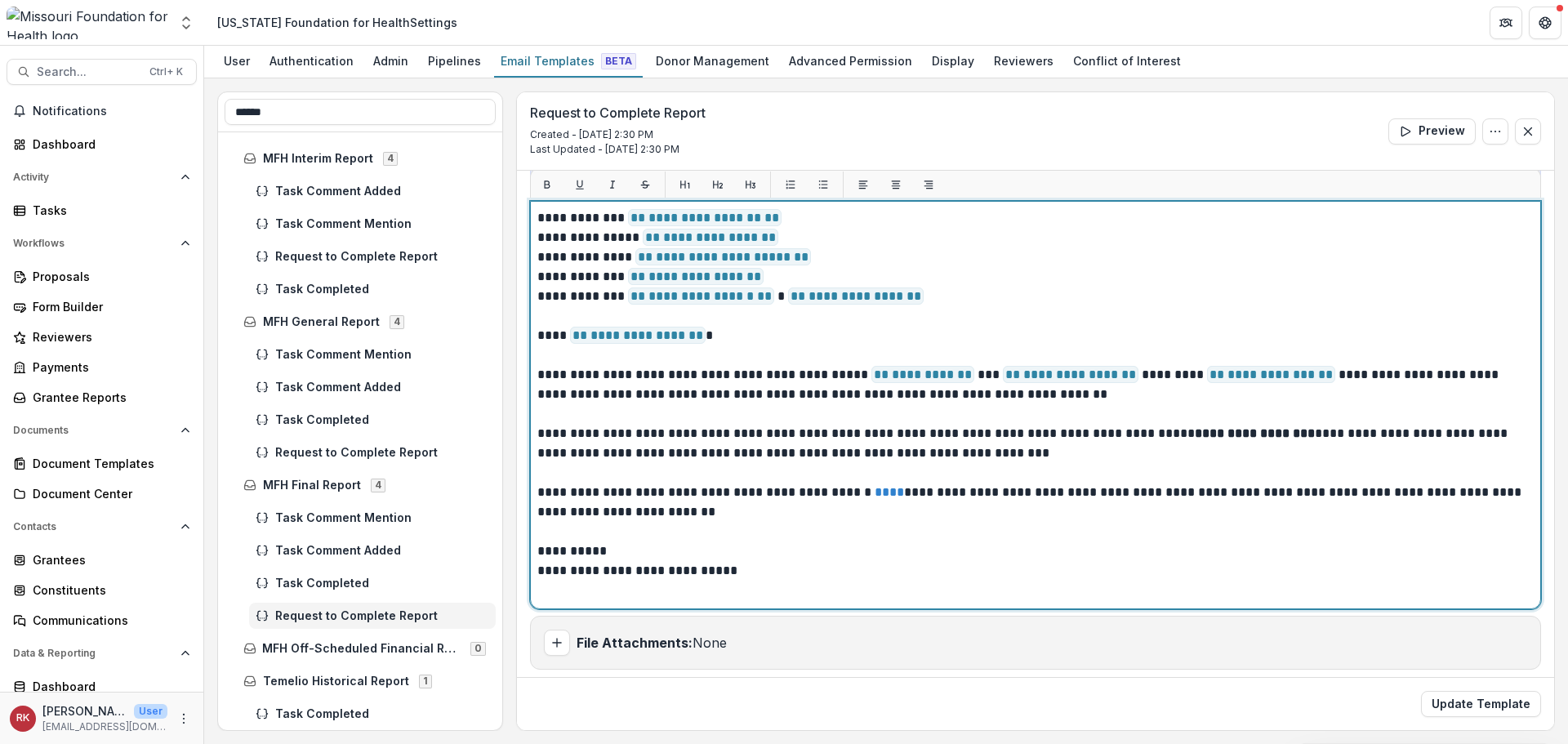
click at [1285, 375] on p "**********" at bounding box center [1033, 384] width 991 height 39
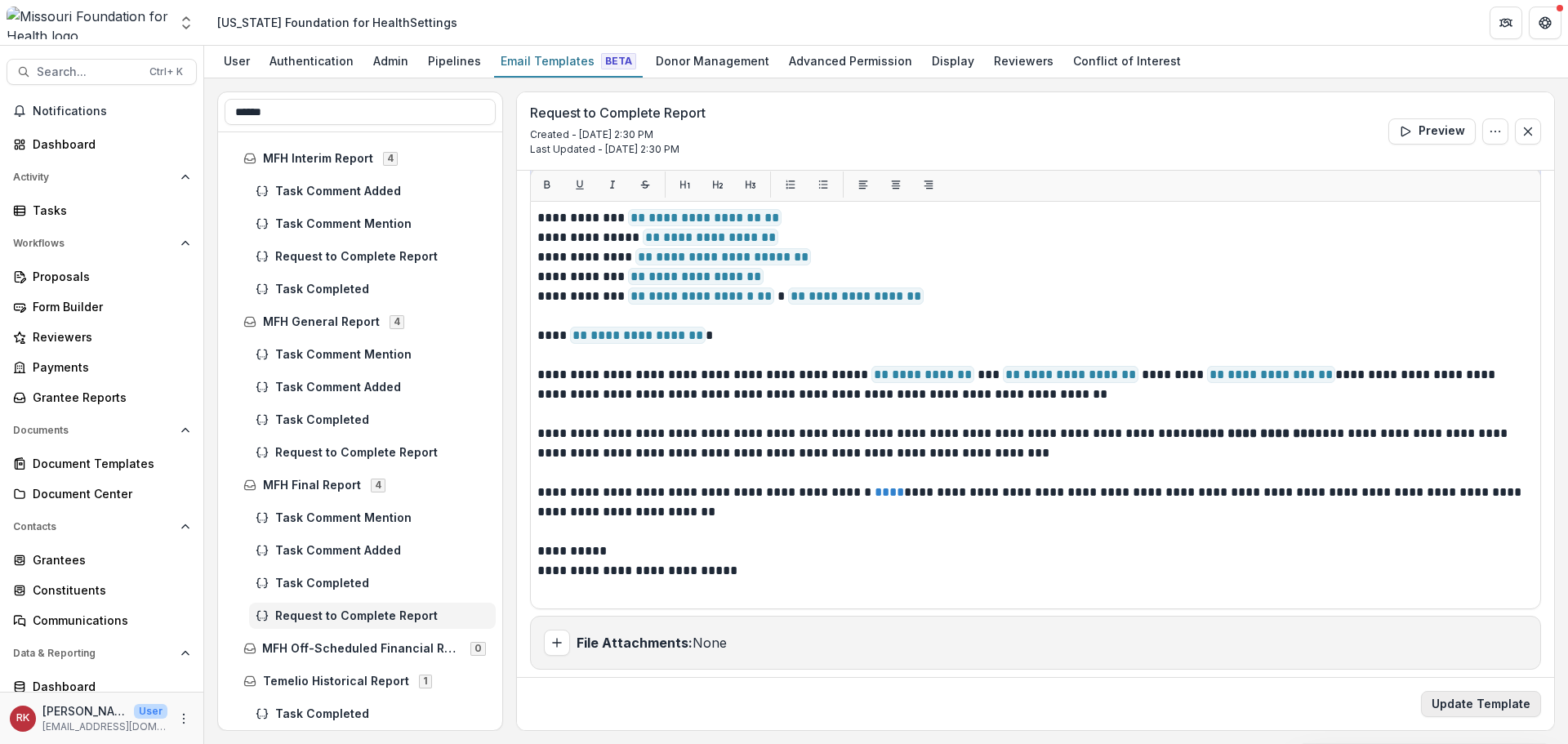
click at [1486, 715] on button "Update Template" at bounding box center [1482, 703] width 121 height 26
click at [1441, 125] on button "Preview" at bounding box center [1431, 131] width 87 height 26
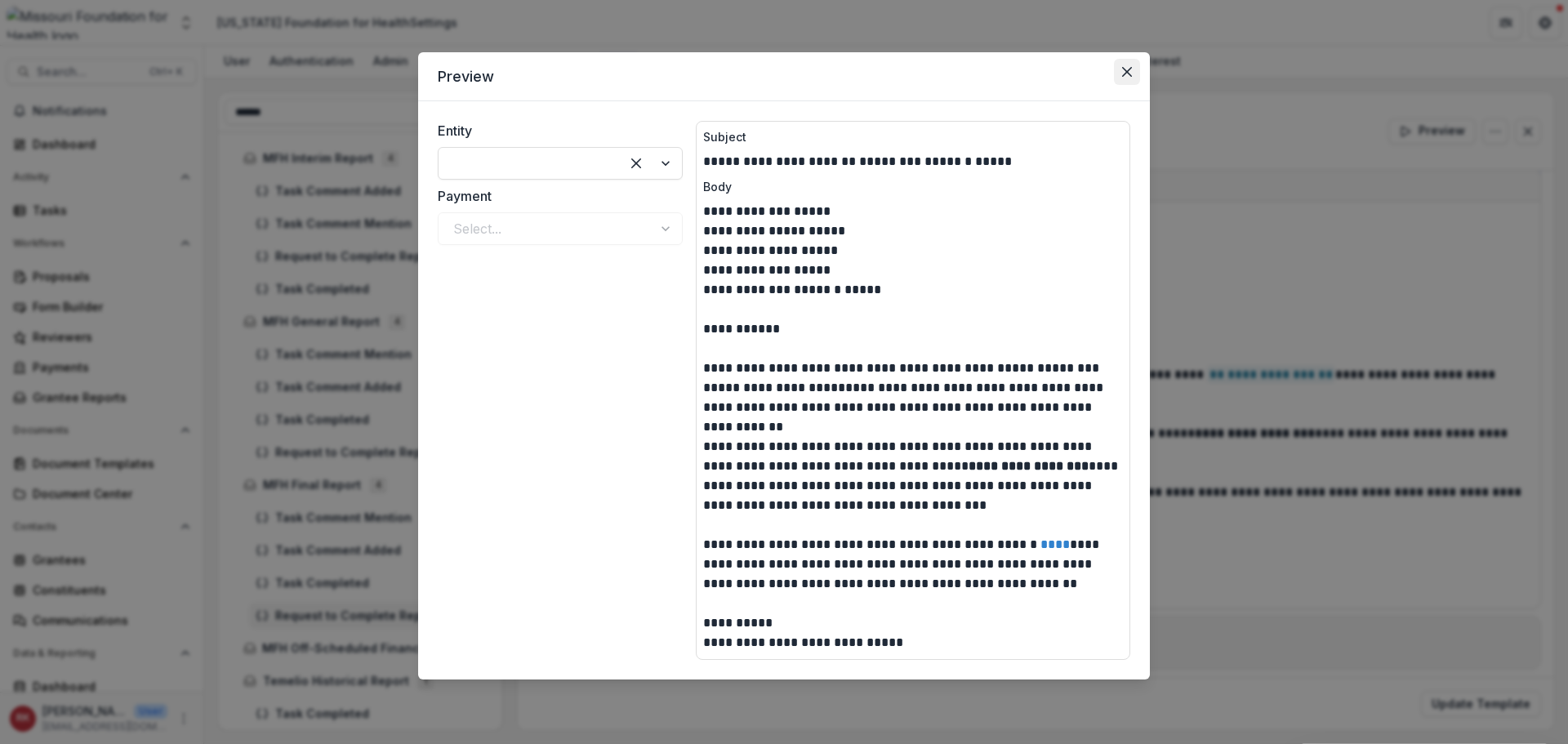
click at [1132, 64] on button "Close" at bounding box center [1127, 71] width 26 height 26
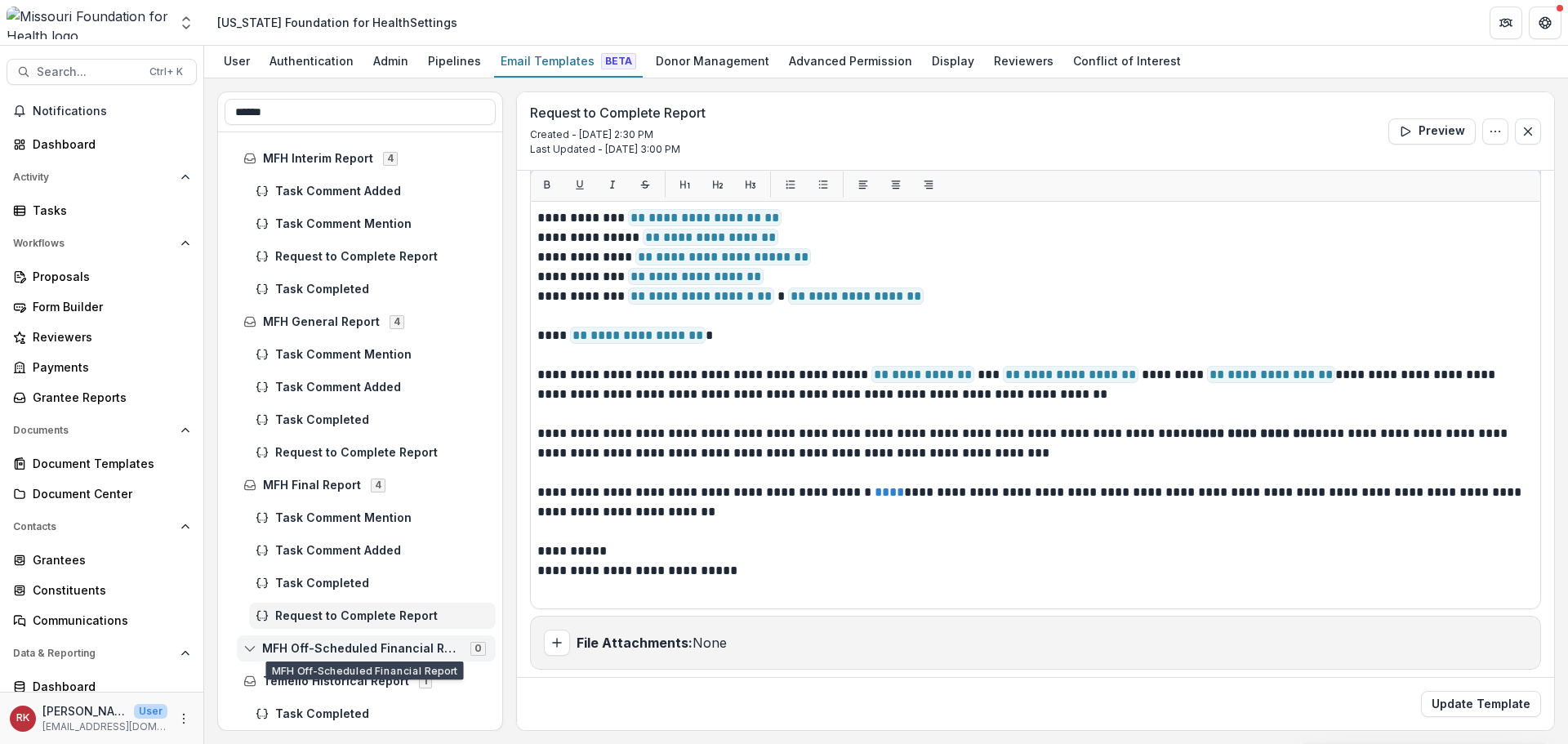
click at [254, 650] on icon at bounding box center [250, 648] width 13 height 13
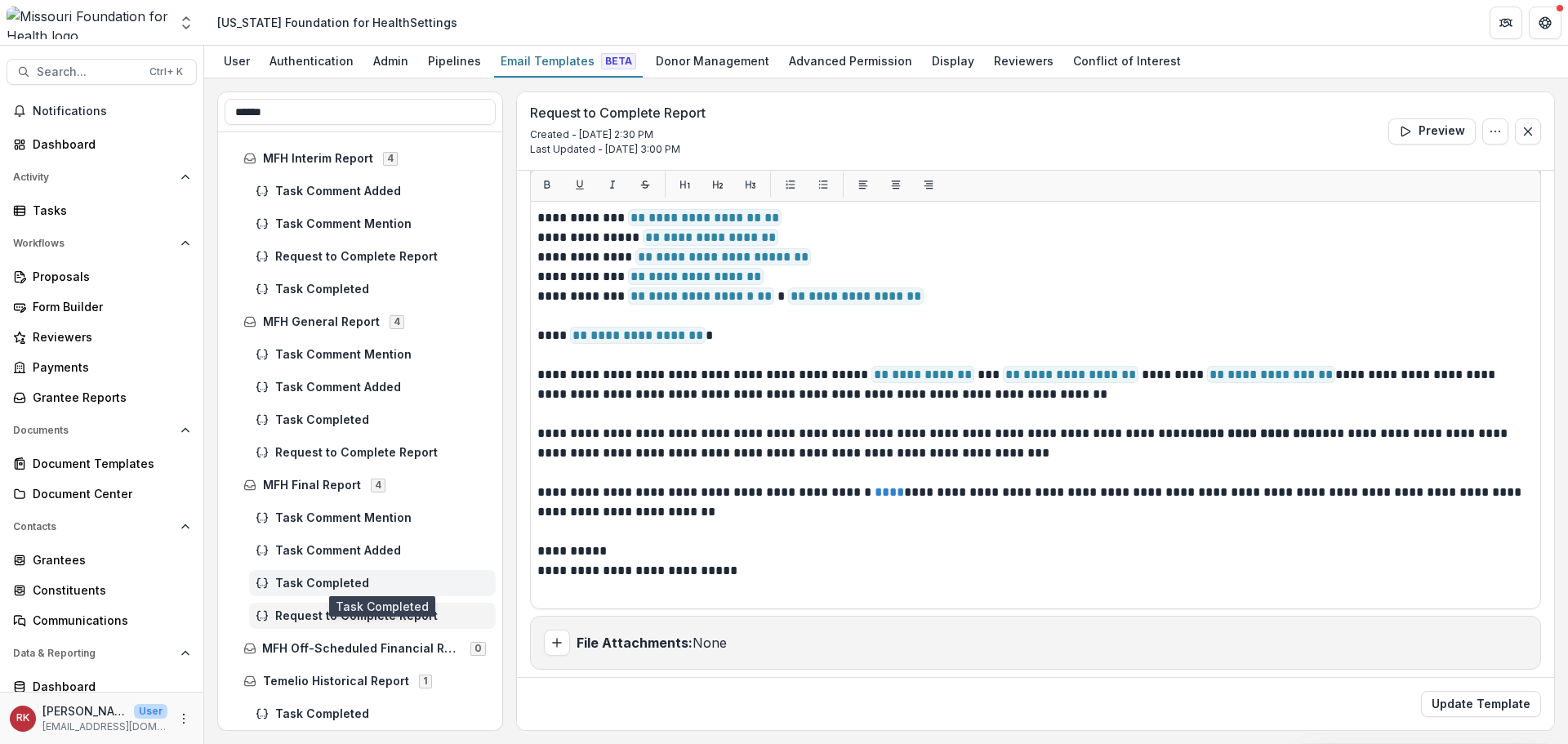
click at [312, 584] on span "Task Completed" at bounding box center [383, 583] width 214 height 14
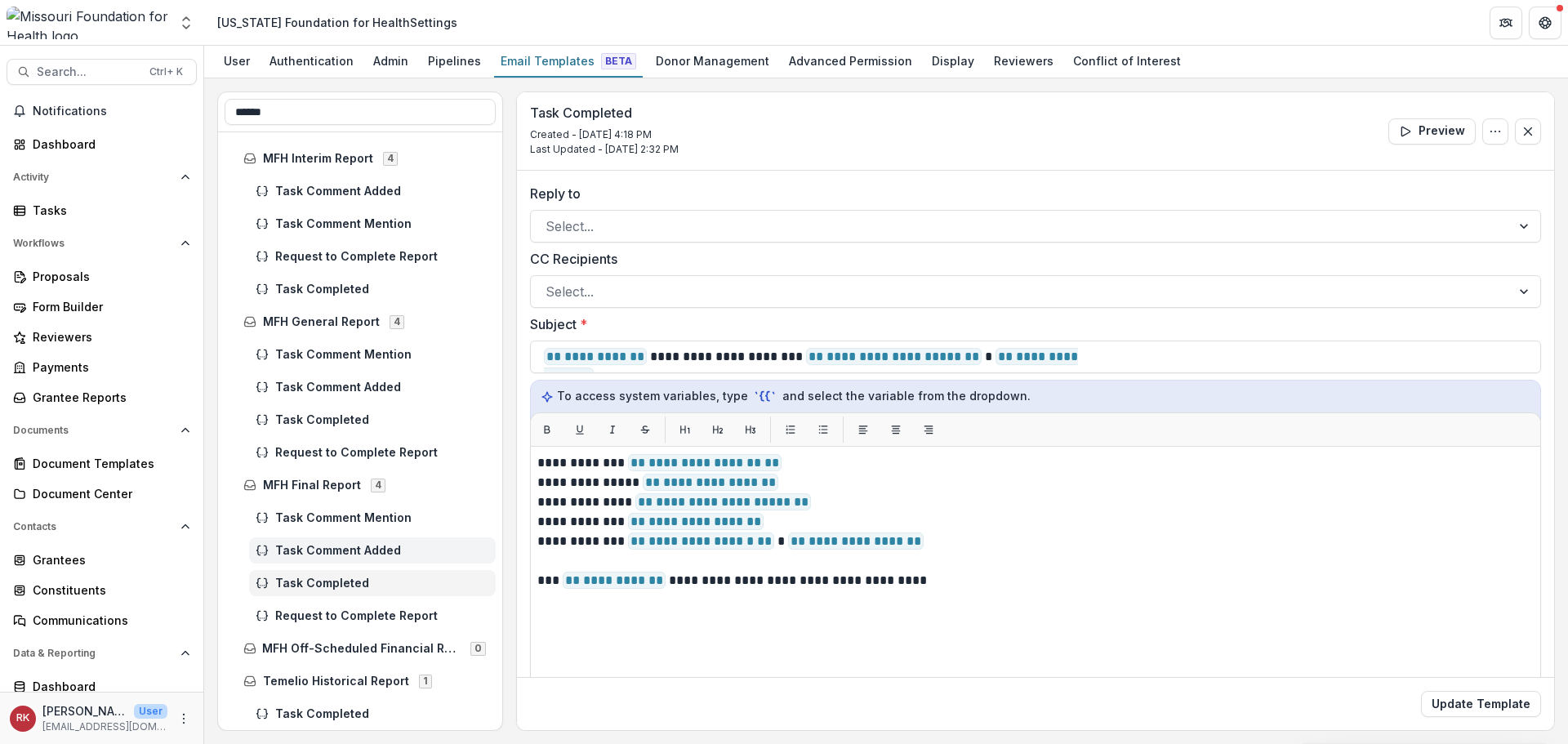
click at [310, 555] on span "Task Comment Added" at bounding box center [383, 551] width 214 height 14
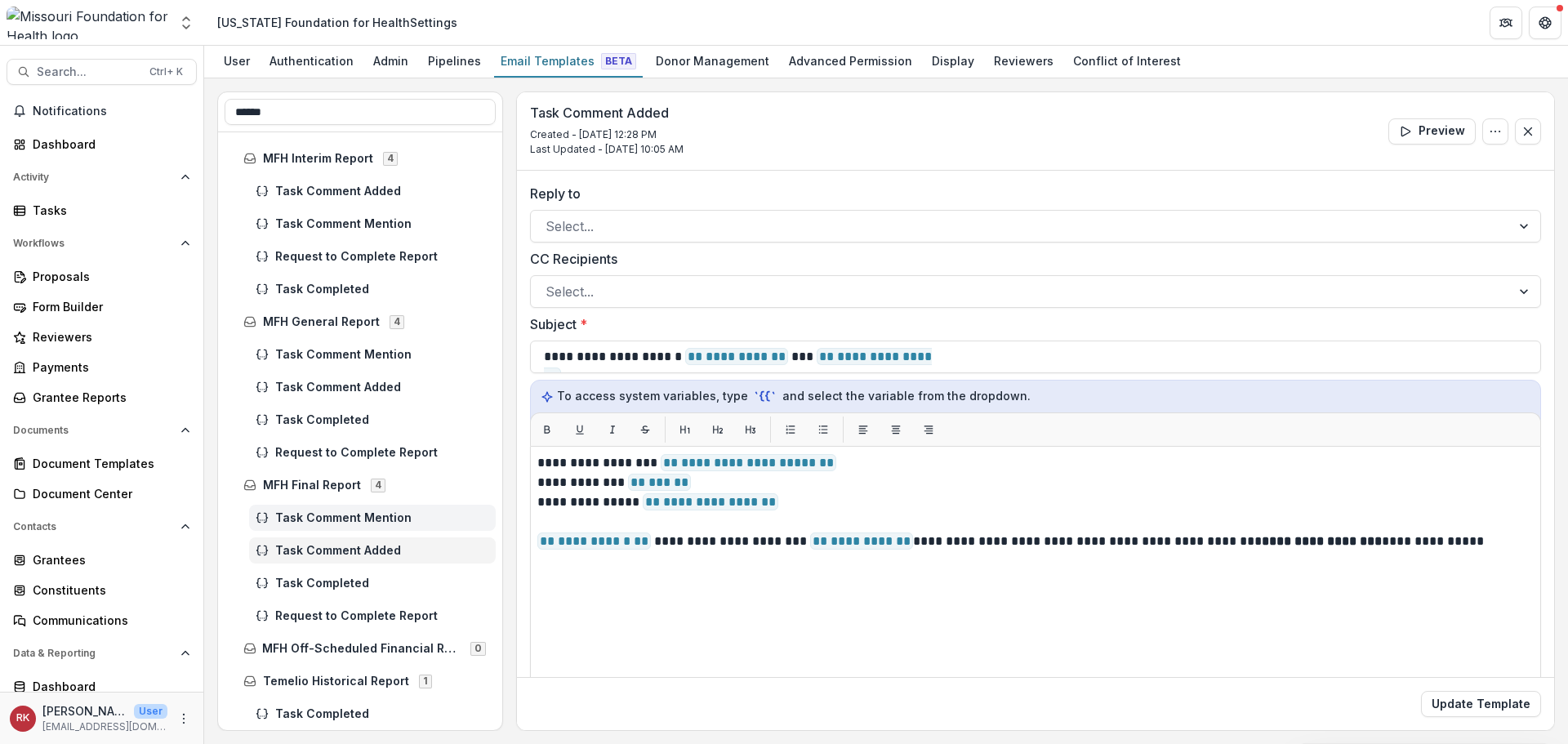
click at [322, 526] on div "Task Comment Mention" at bounding box center [372, 517] width 247 height 26
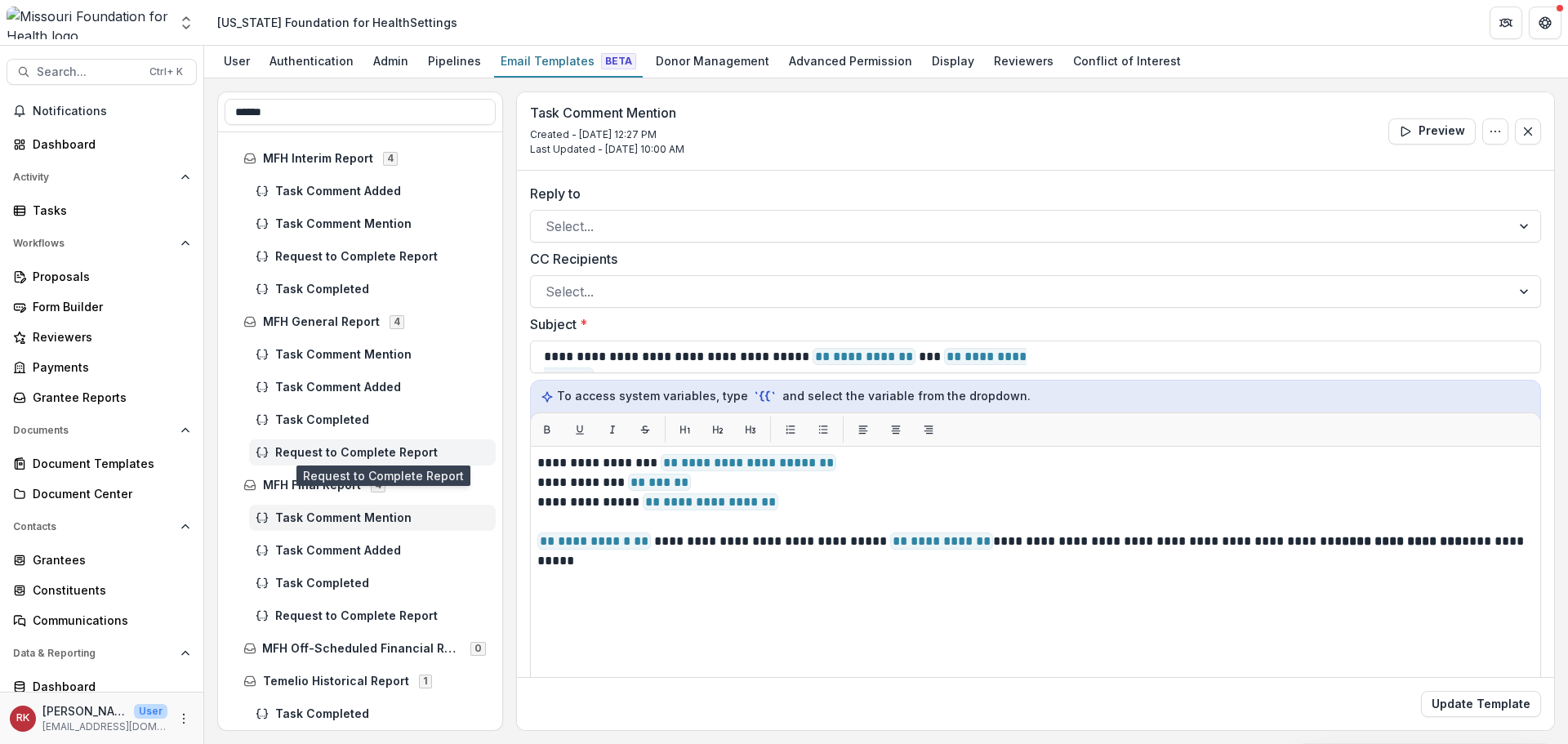
click at [323, 449] on span "Request to Complete Report" at bounding box center [383, 452] width 214 height 14
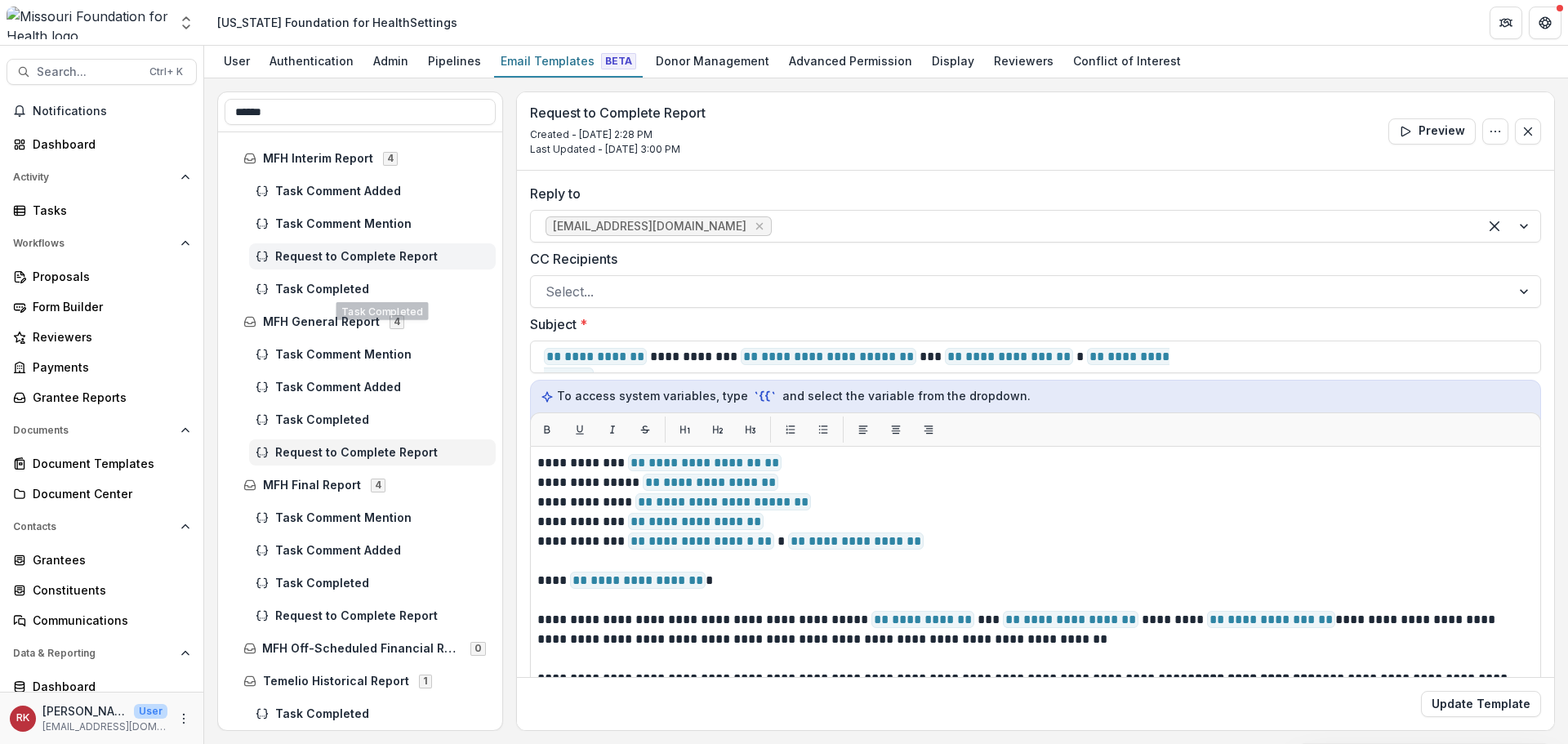
click at [334, 265] on div "Request to Complete Report" at bounding box center [372, 255] width 247 height 26
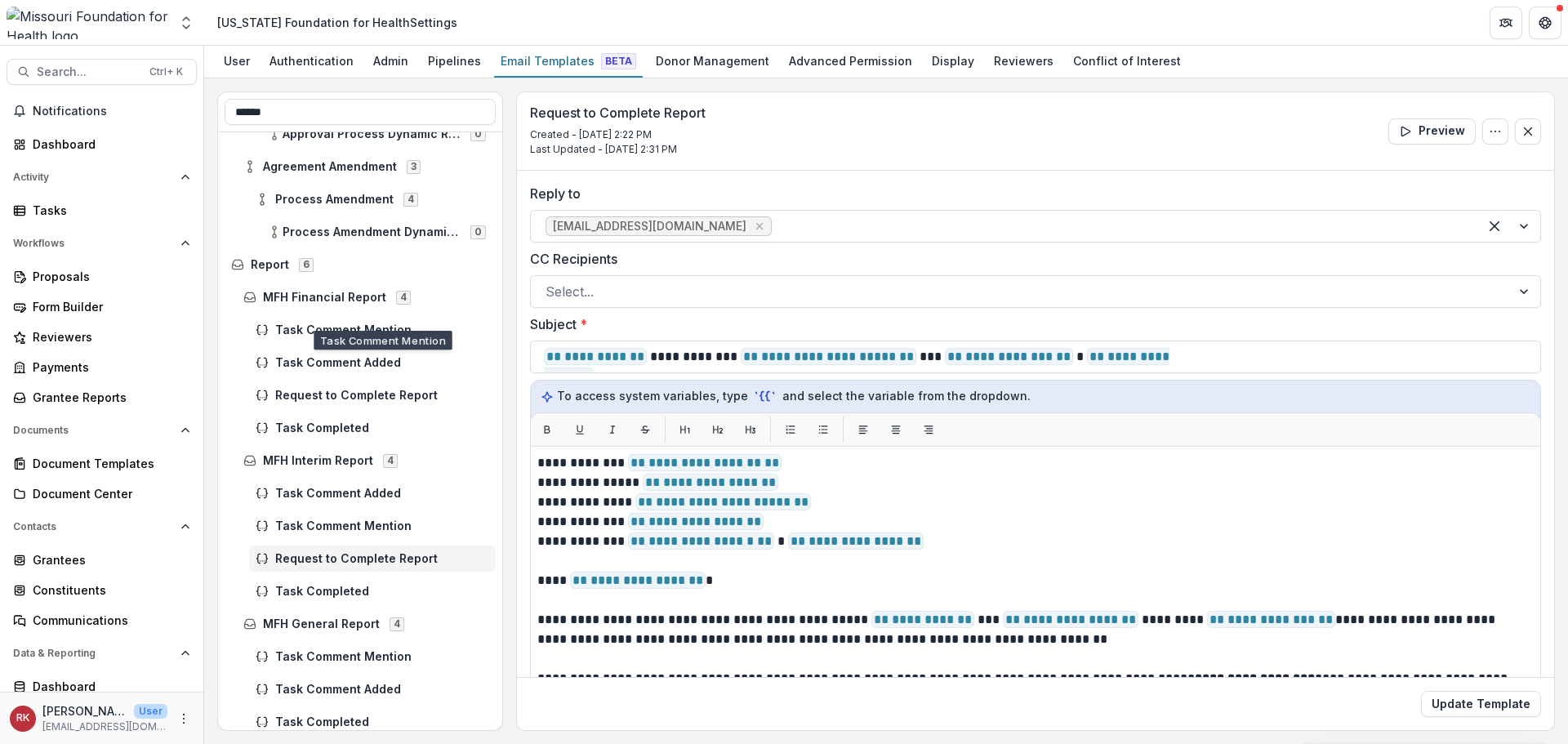
scroll to position [330, 0]
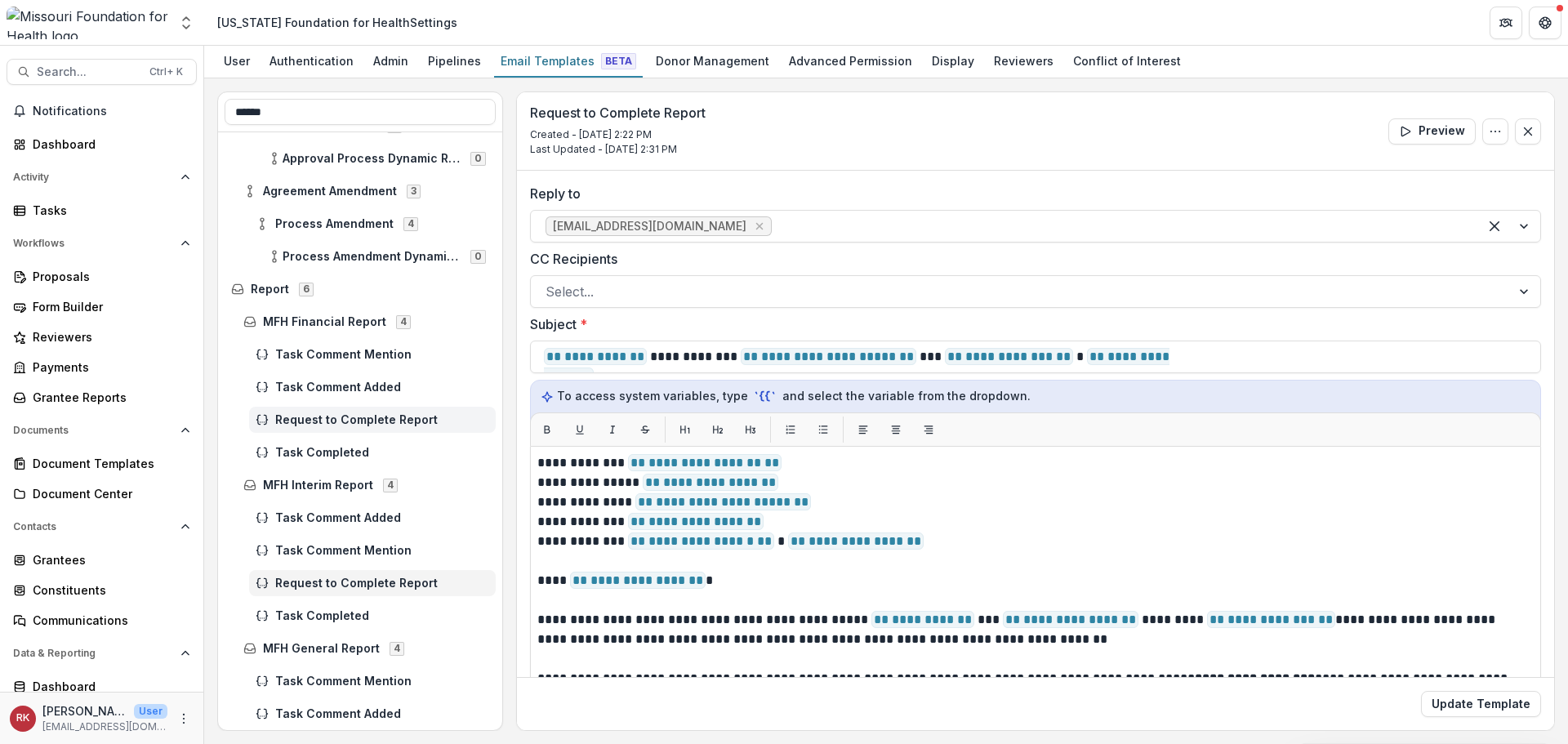
click at [379, 421] on span "Request to Complete Report" at bounding box center [383, 420] width 214 height 14
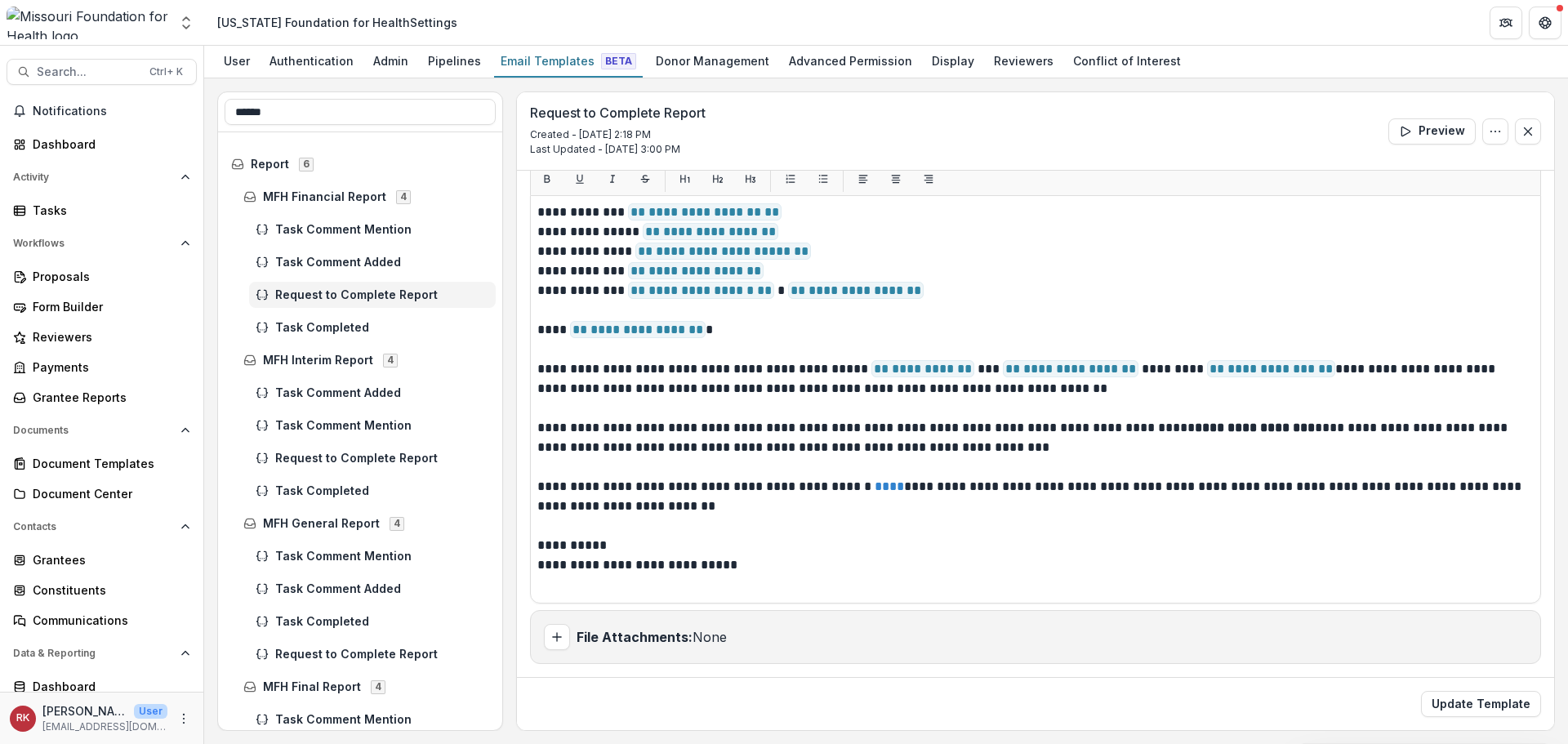
scroll to position [493, 0]
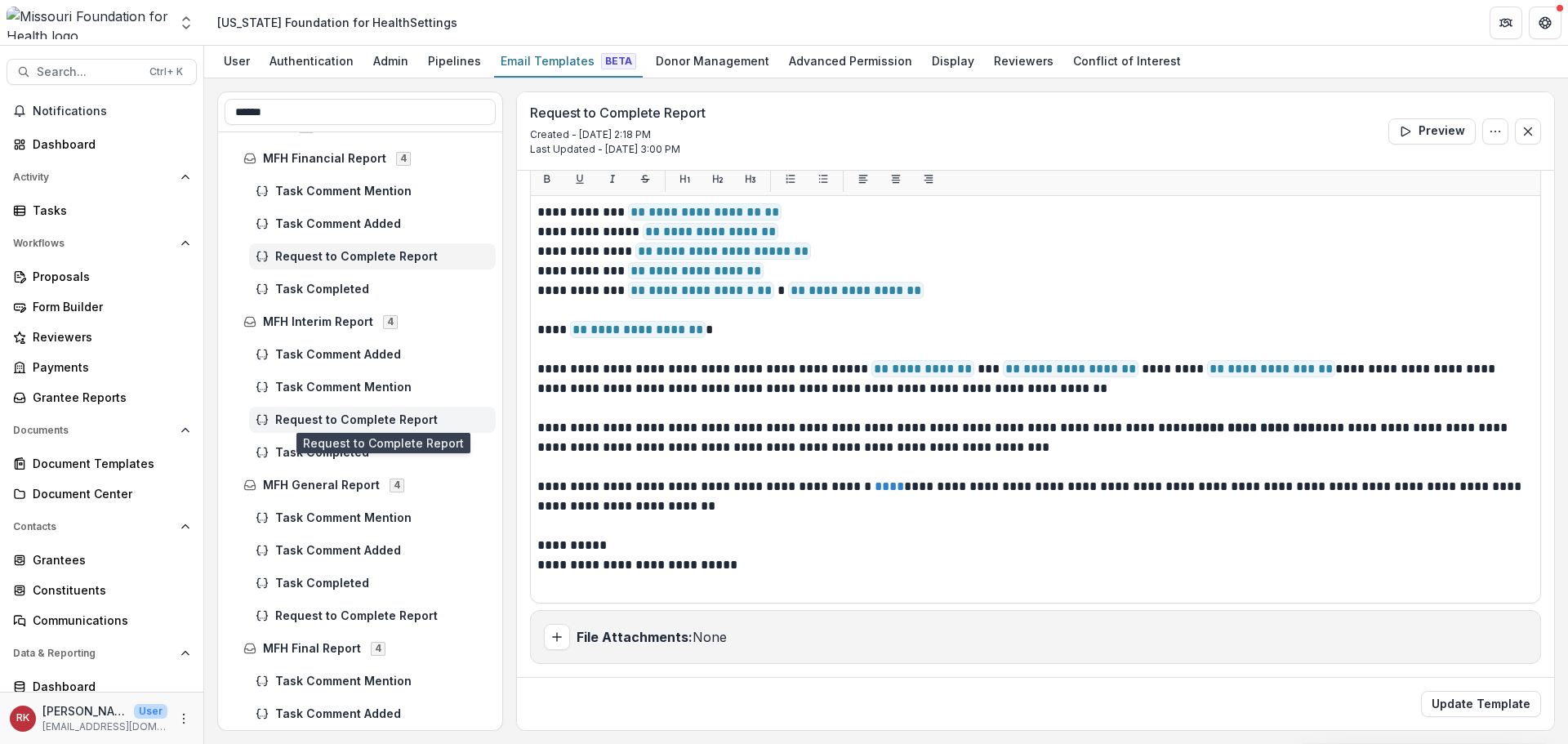
click at [383, 423] on span "Request to Complete Report" at bounding box center [383, 420] width 214 height 14
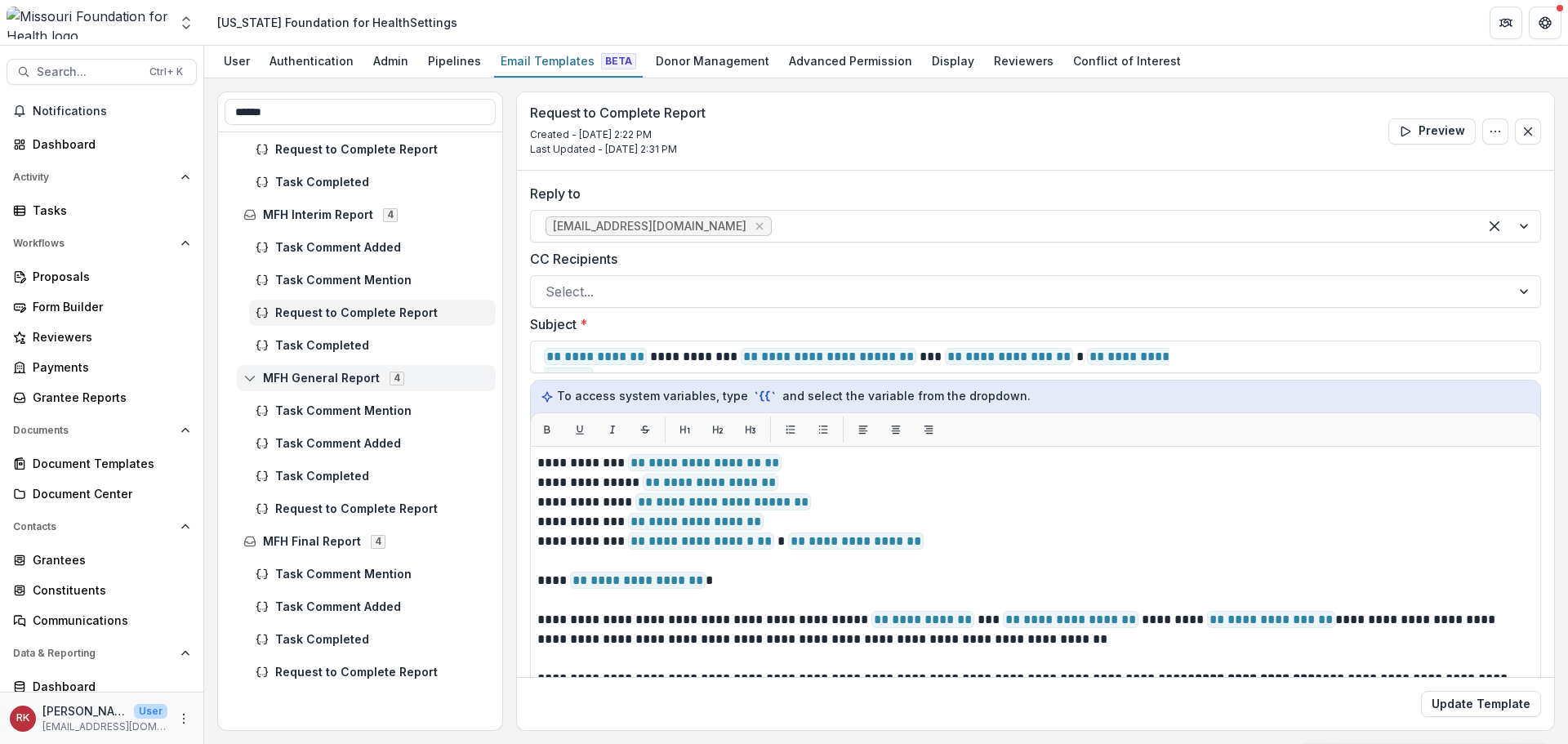
scroll to position [656, 0]
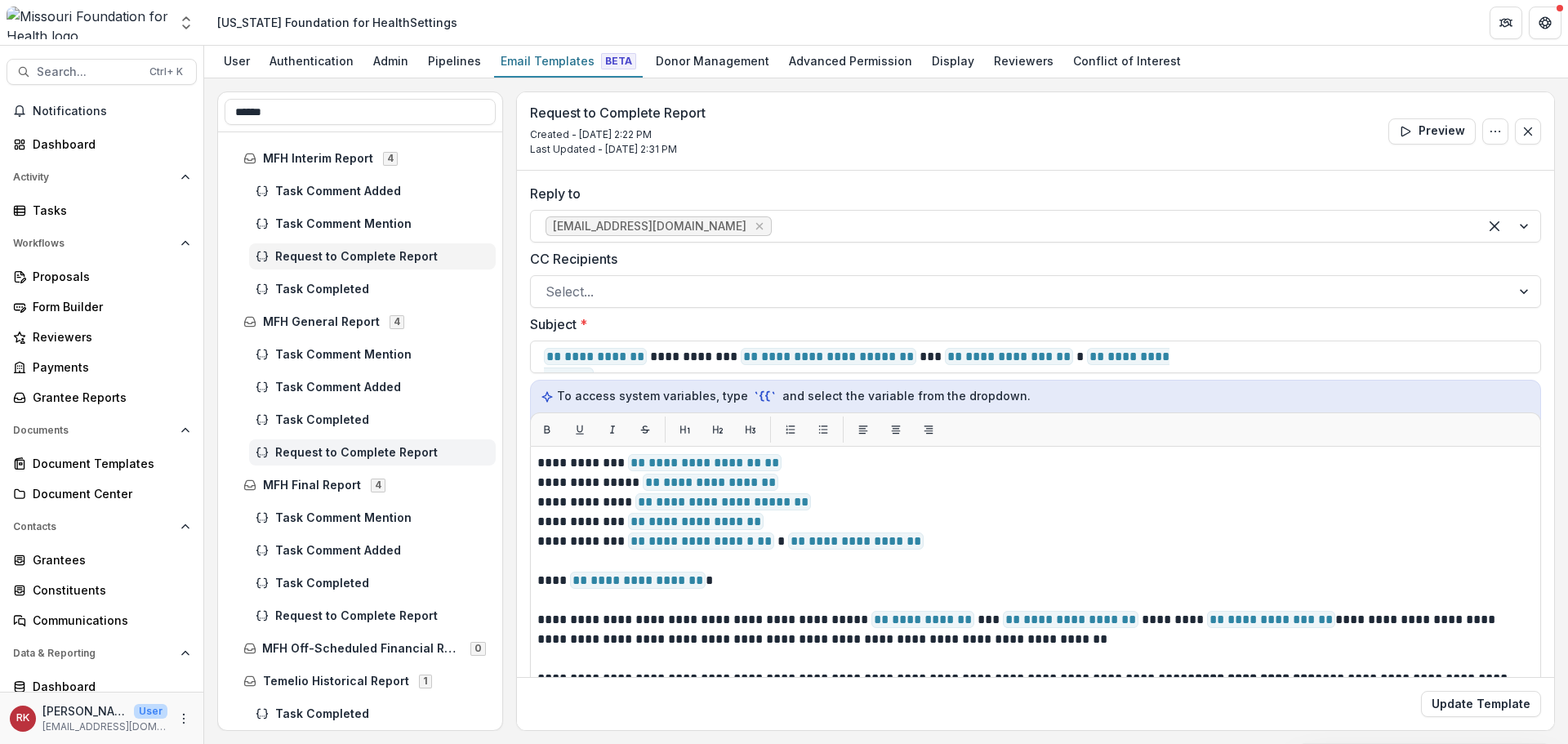
click at [349, 450] on span "Request to Complete Report" at bounding box center [383, 452] width 214 height 14
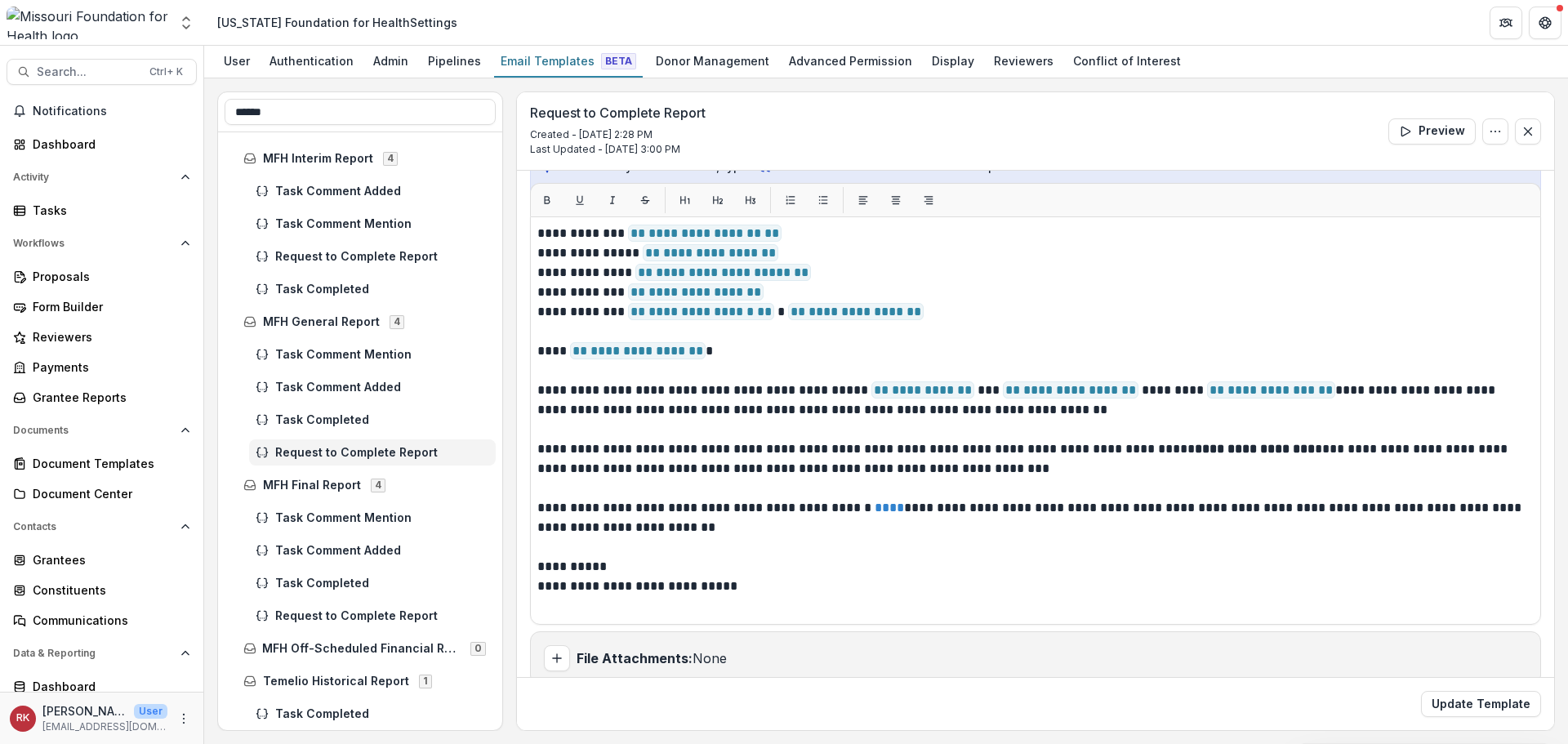
scroll to position [251, 0]
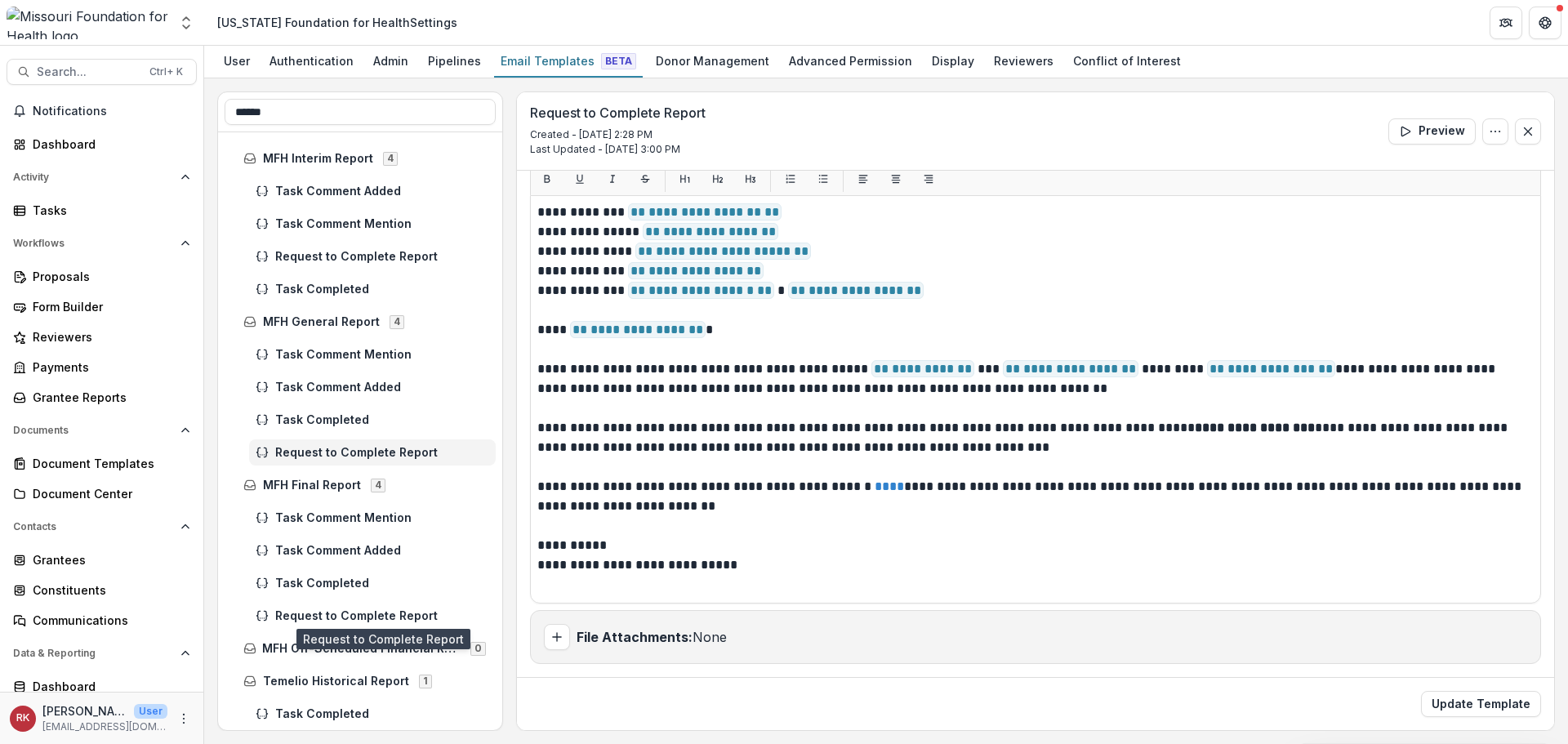
drag, startPoint x: 342, startPoint y: 611, endPoint x: 343, endPoint y: 602, distance: 9.1
click at [343, 611] on span "Request to Complete Report" at bounding box center [383, 616] width 214 height 14
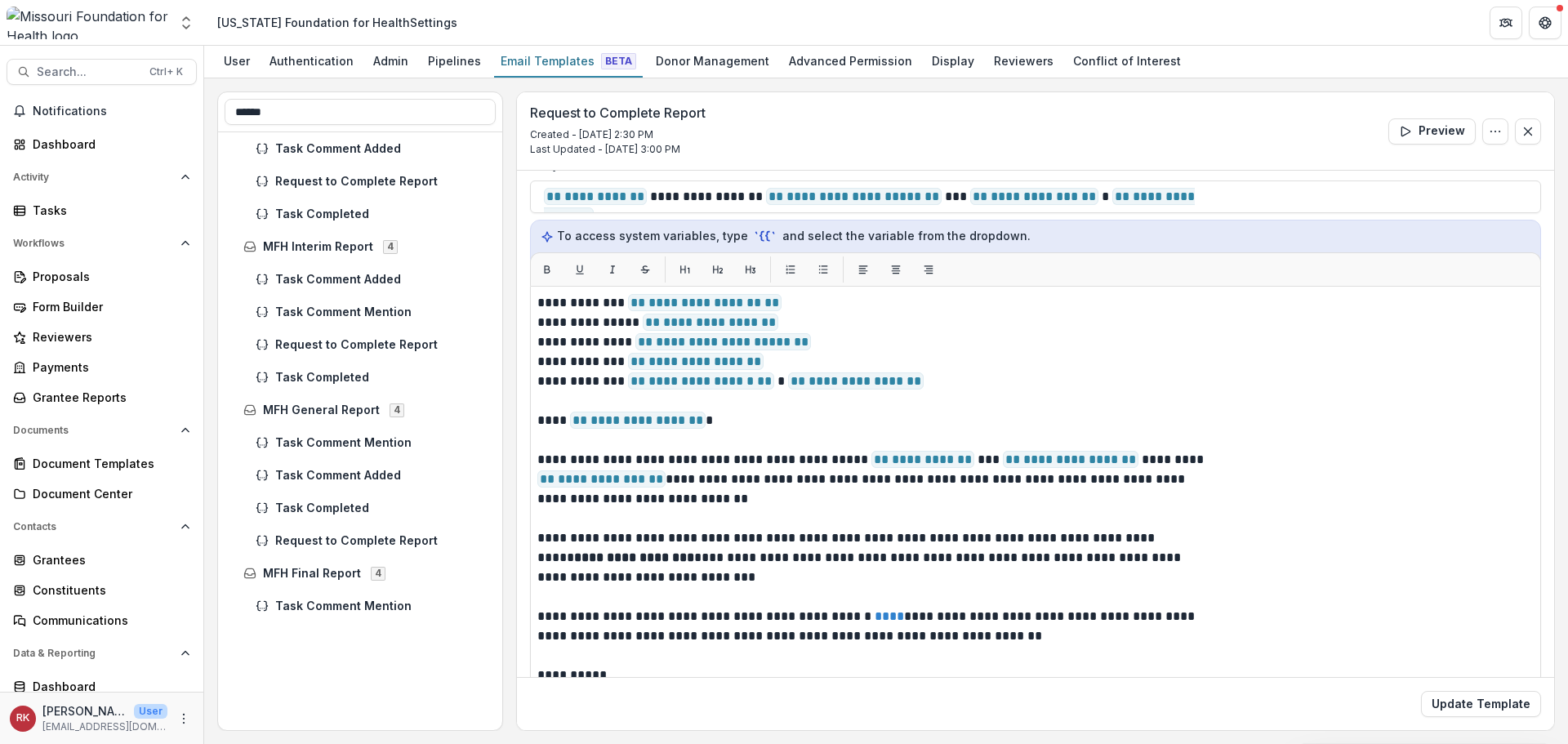
scroll to position [161, 0]
